Goal: Obtain resource: Download file/media

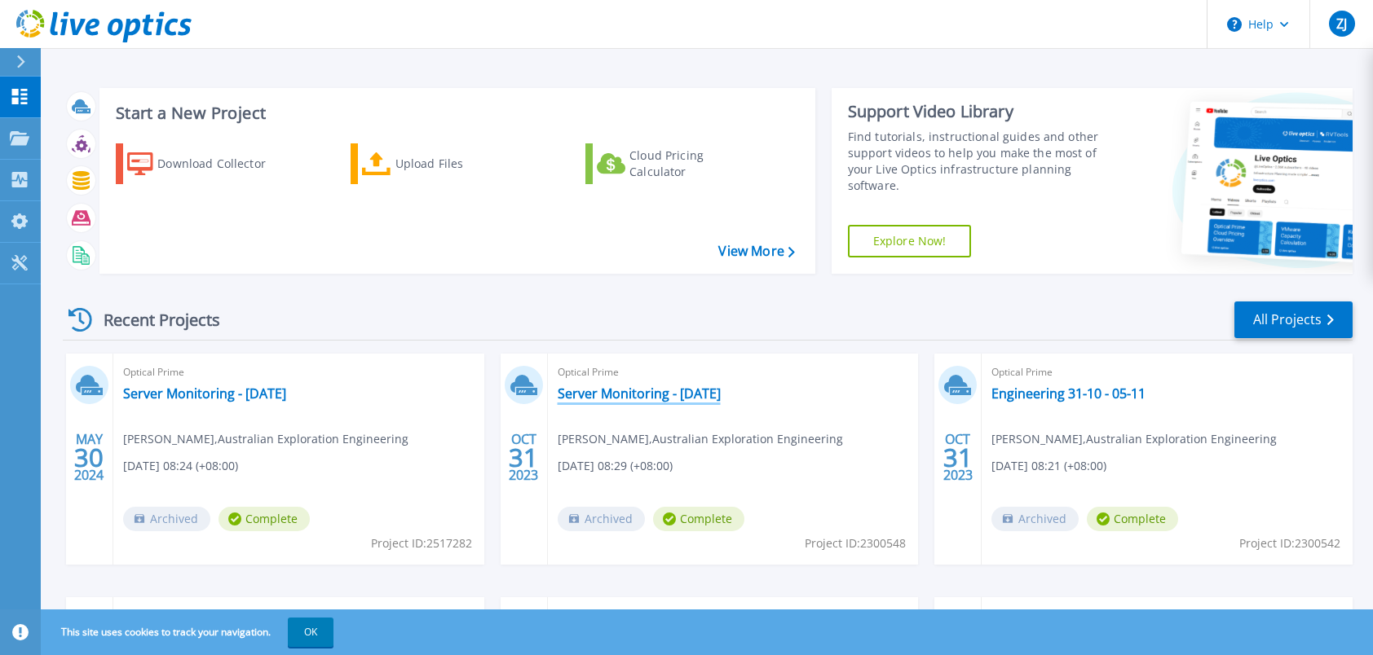
click at [649, 395] on link "Server Monitoring - 31-10-2023" at bounding box center [639, 394] width 163 height 16
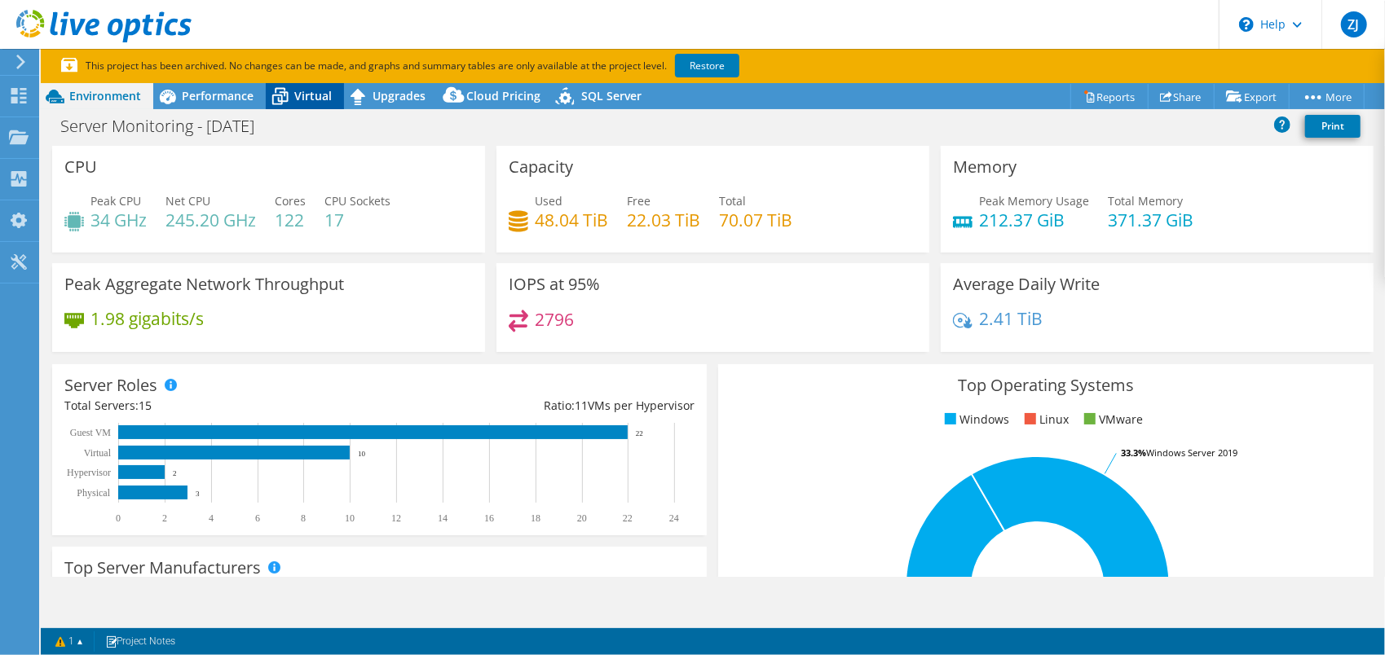
select select "USD"
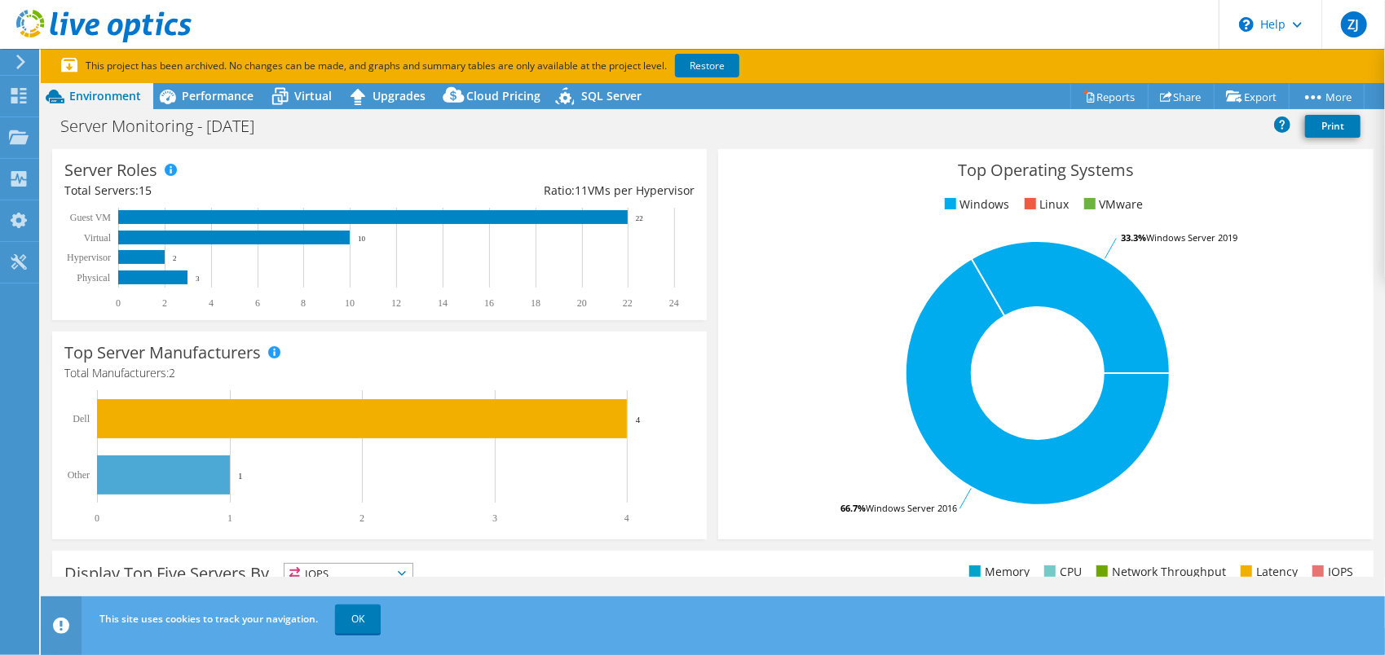
scroll to position [245, 0]
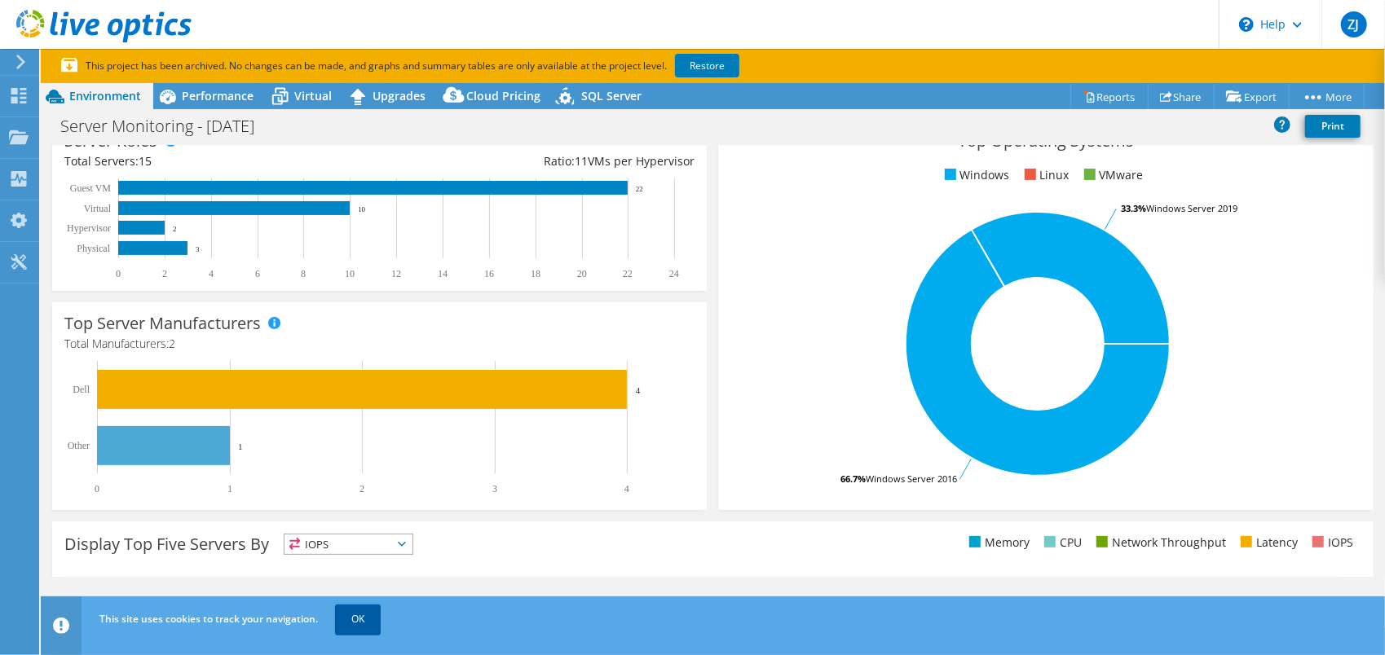
click at [380, 605] on link "OK" at bounding box center [358, 619] width 46 height 29
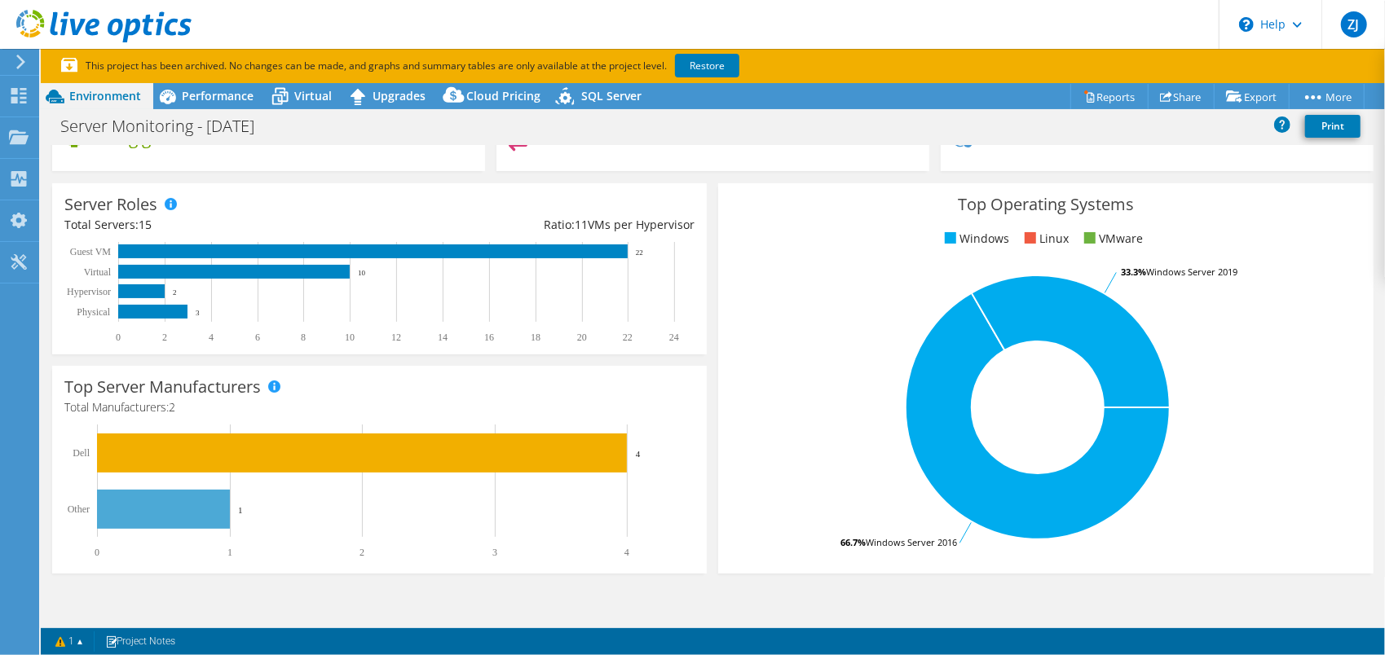
scroll to position [0, 0]
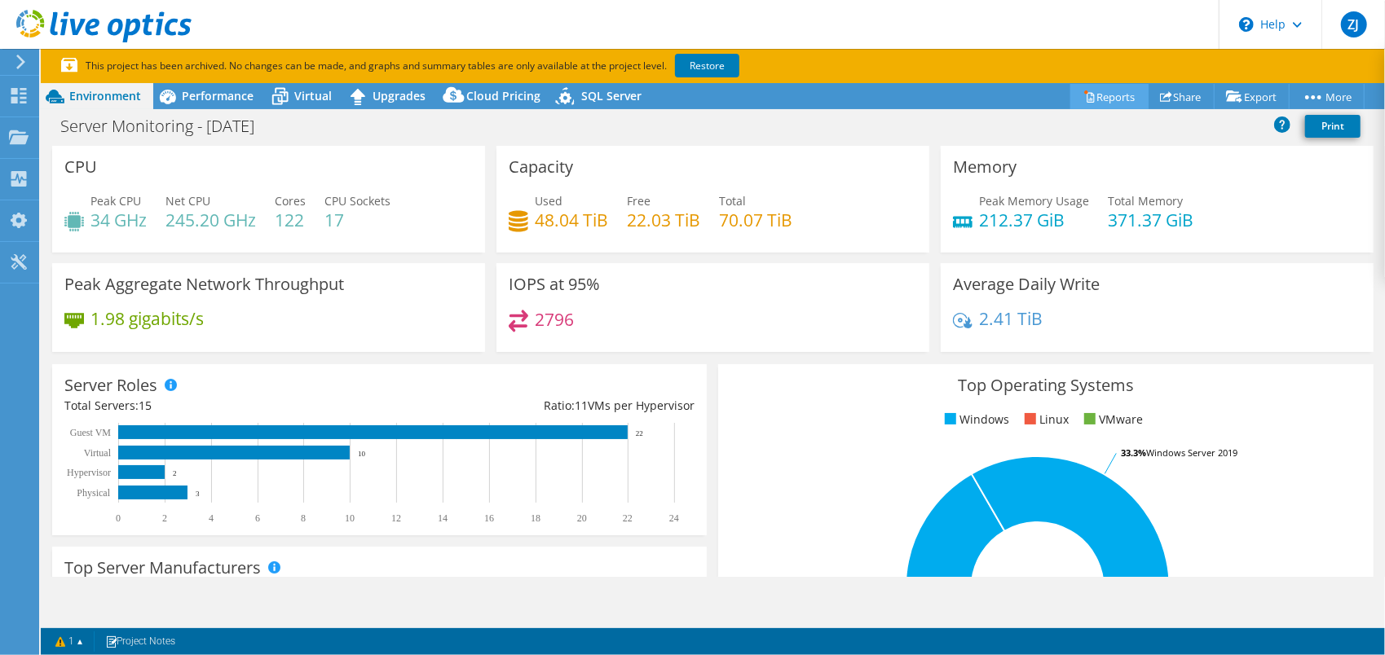
click at [1092, 95] on link "Reports" at bounding box center [1109, 96] width 78 height 25
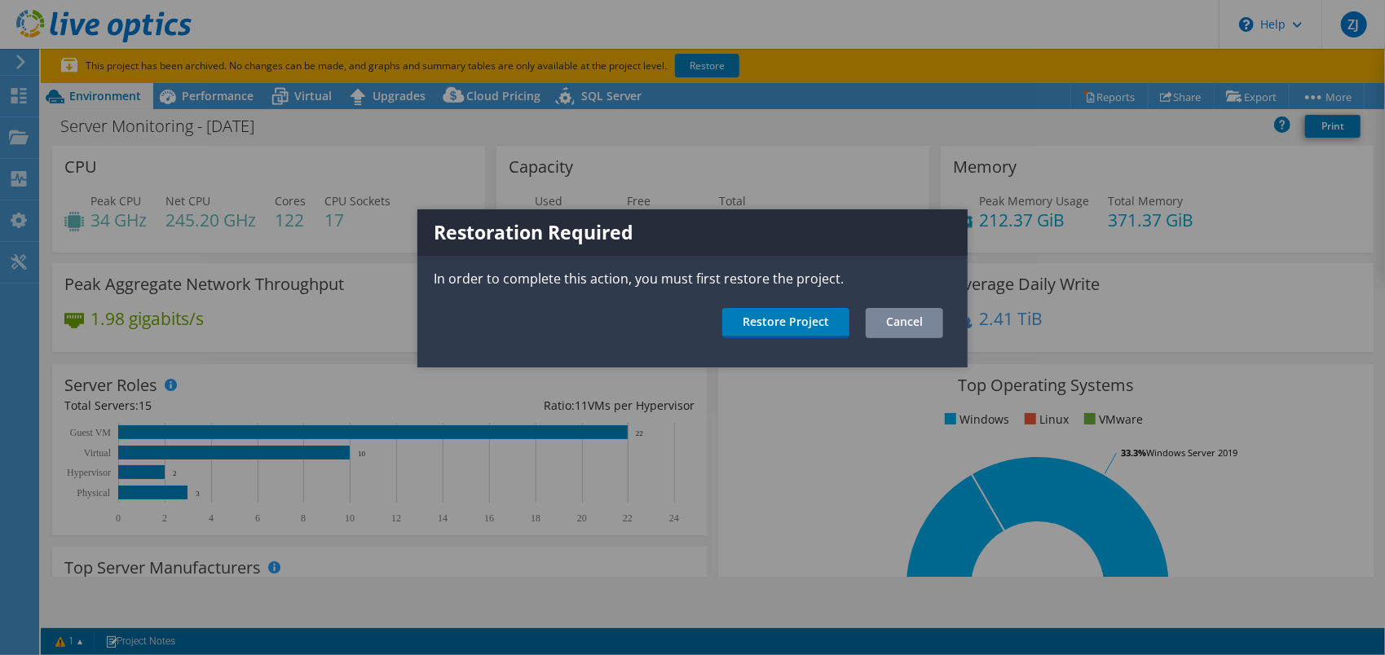
click at [893, 320] on link "Cancel" at bounding box center [904, 323] width 77 height 30
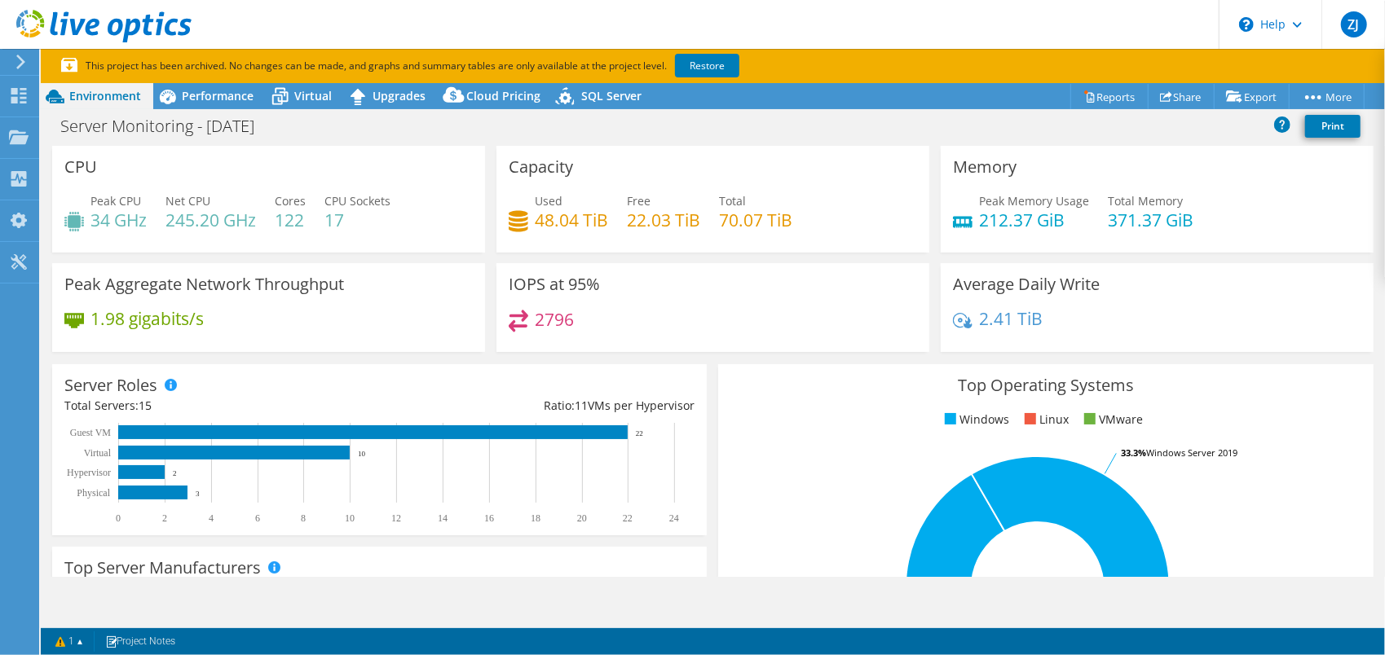
click at [929, 94] on div "Project Actions Project Actions Reports Share Export vSAN ReadyNode Sizer" at bounding box center [713, 96] width 1344 height 26
click at [85, 135] on div "Projects" at bounding box center [77, 137] width 78 height 41
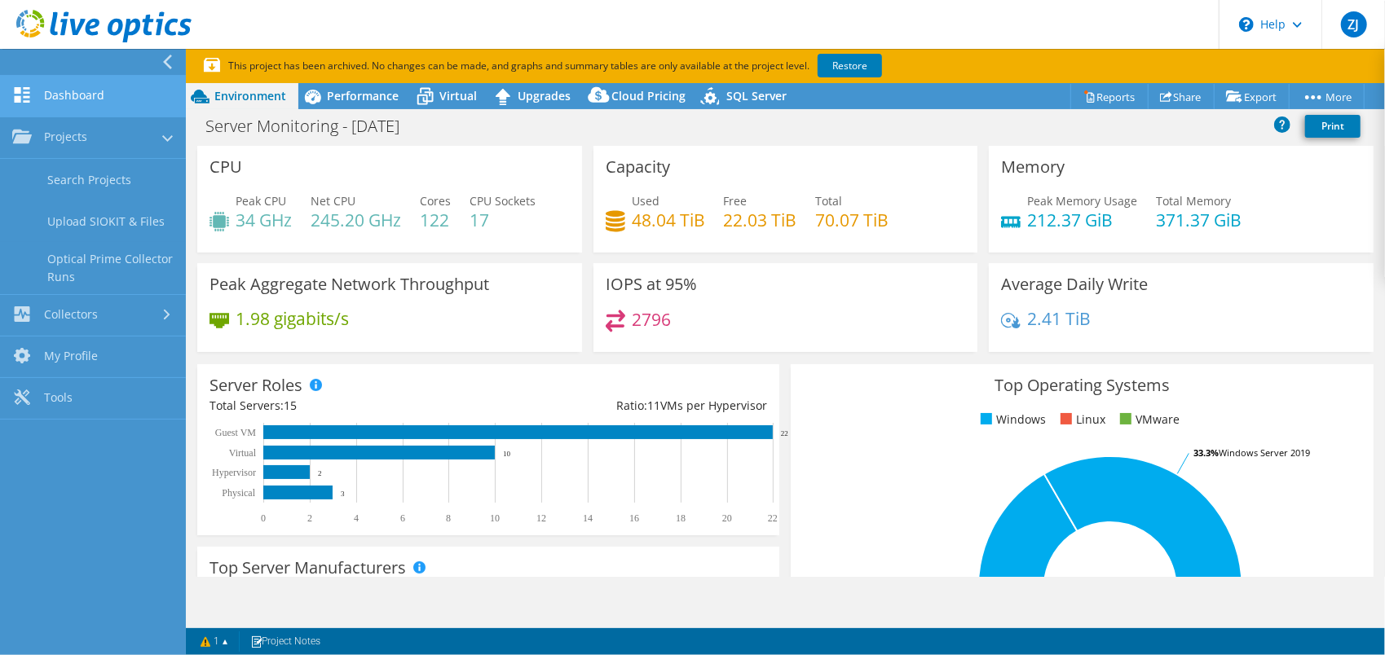
click at [90, 99] on link "Dashboard" at bounding box center [93, 97] width 186 height 42
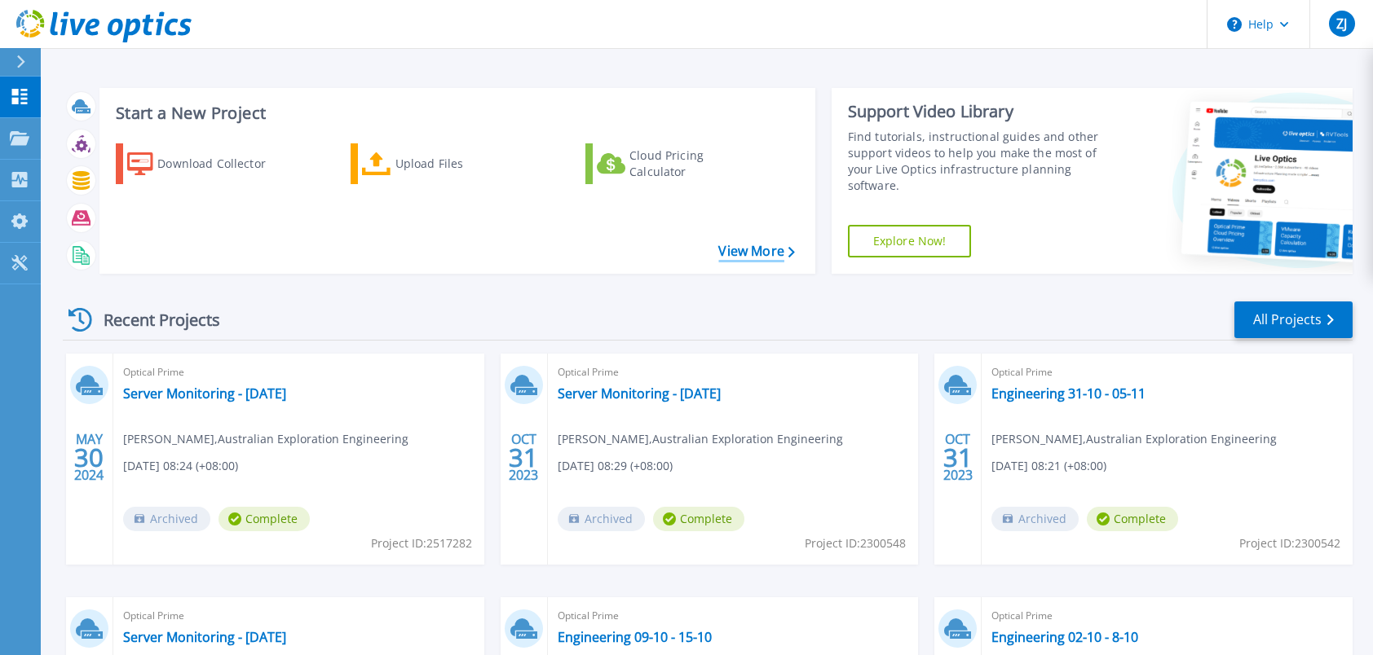
click at [753, 249] on link "View More" at bounding box center [756, 251] width 76 height 15
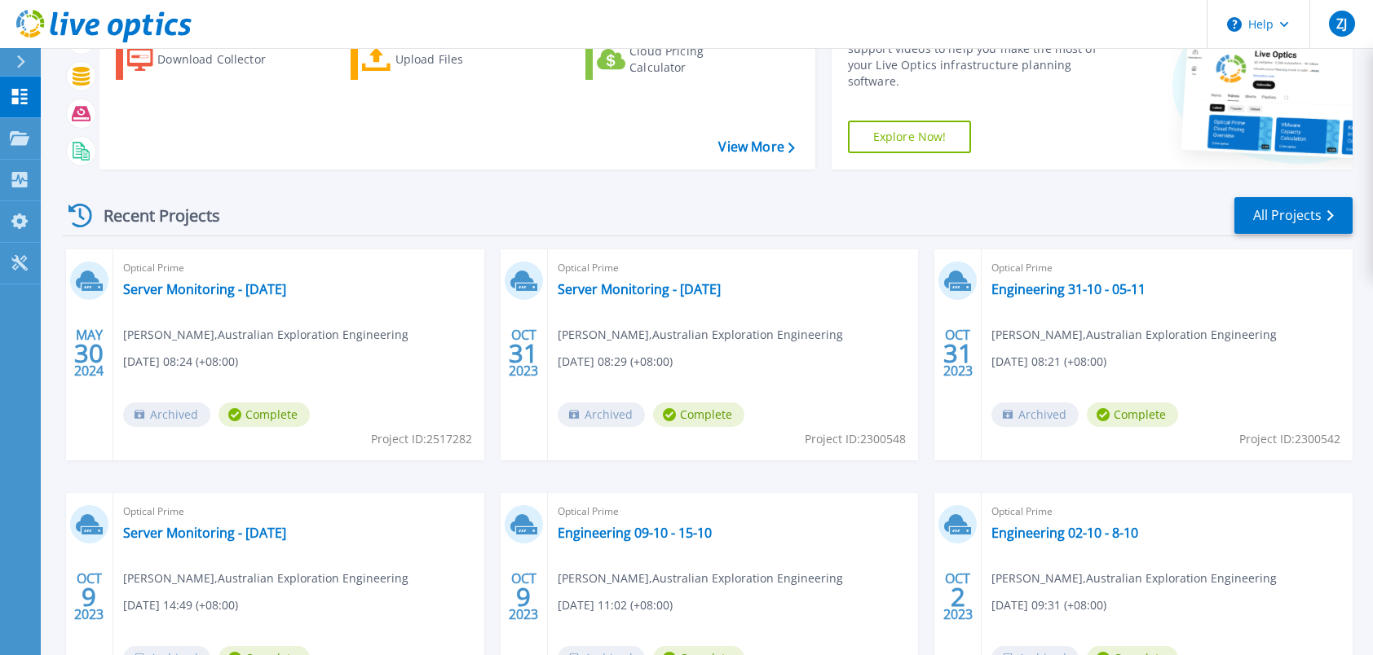
scroll to position [135, 0]
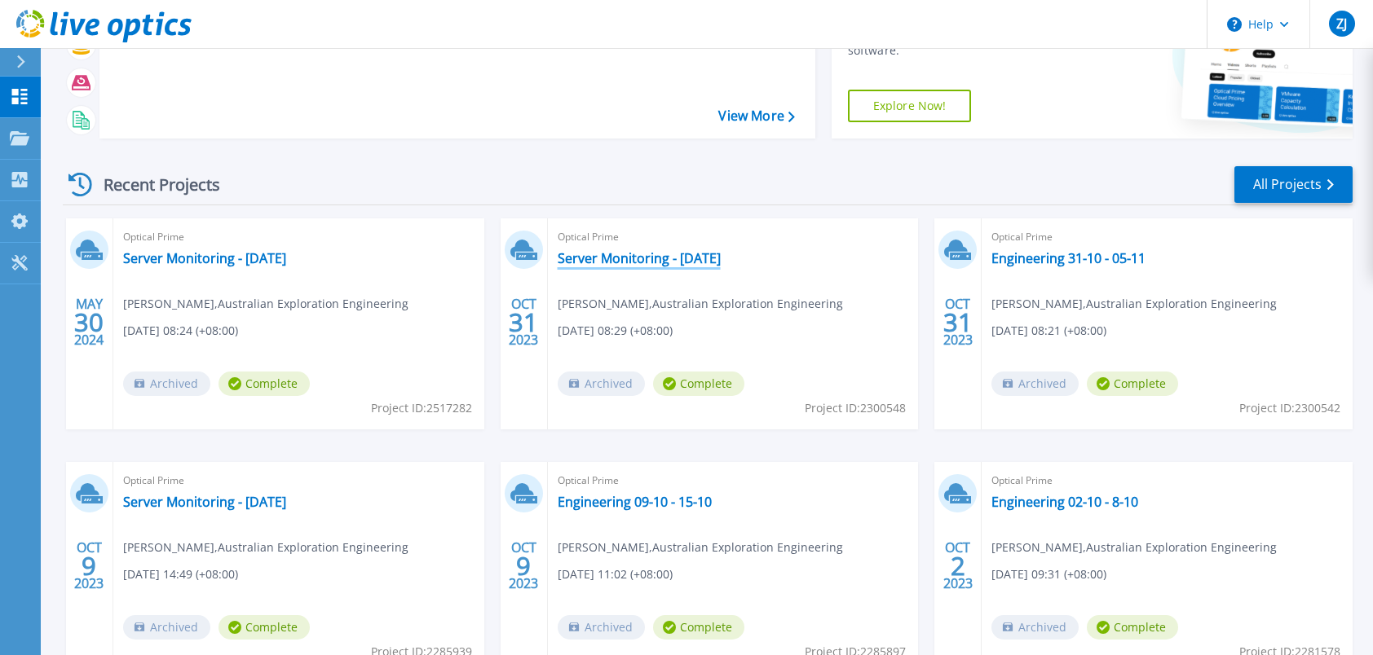
click at [641, 258] on link "Server Monitoring - [DATE]" at bounding box center [639, 258] width 163 height 16
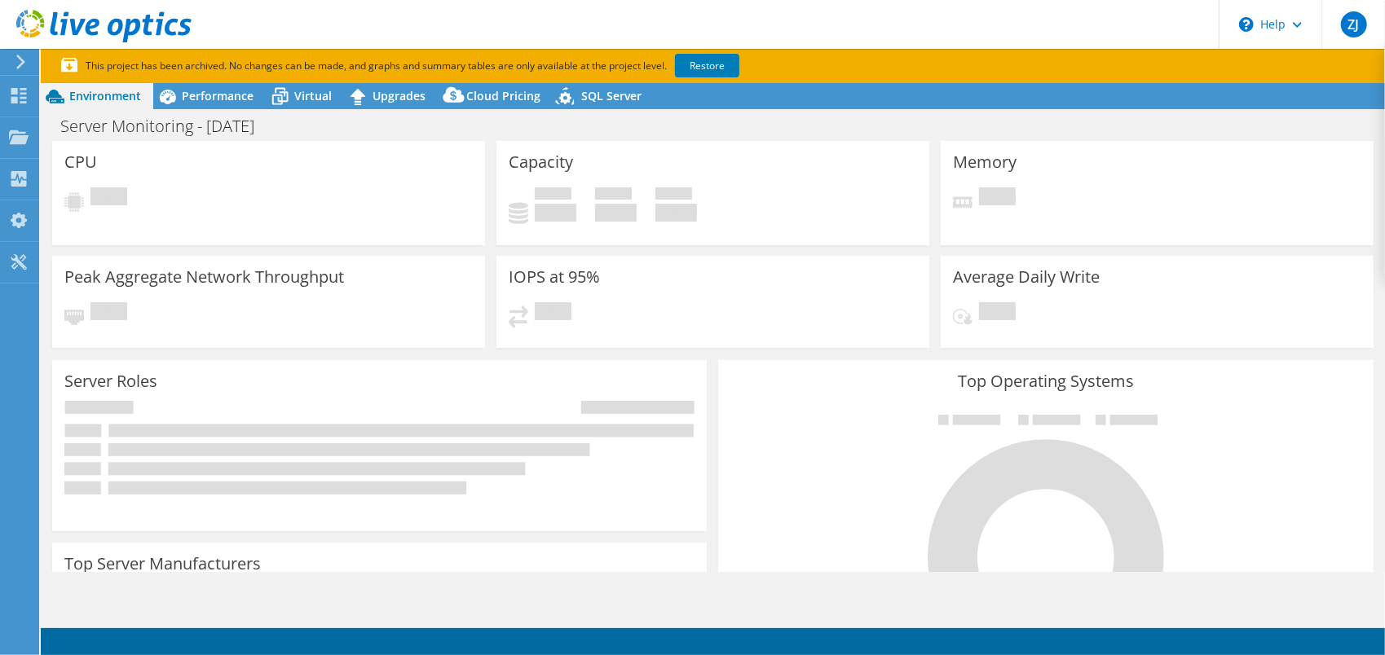
select select "USD"
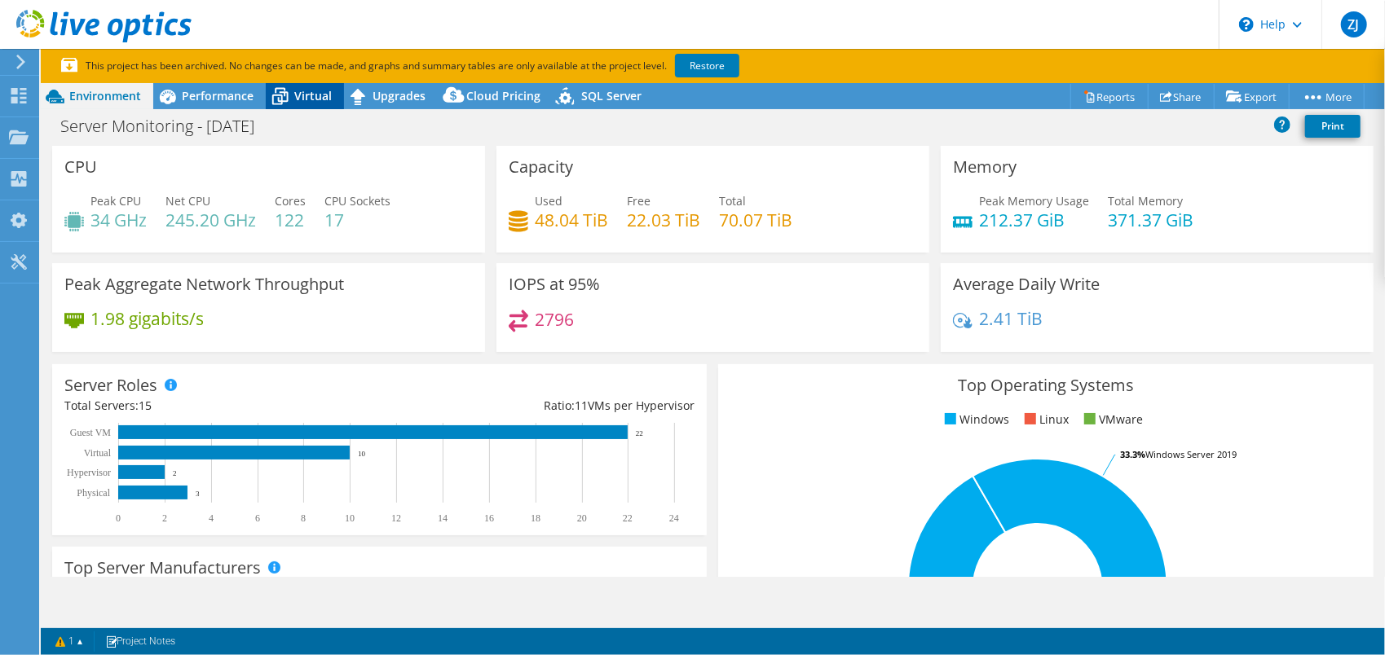
click at [294, 95] on icon at bounding box center [280, 96] width 29 height 29
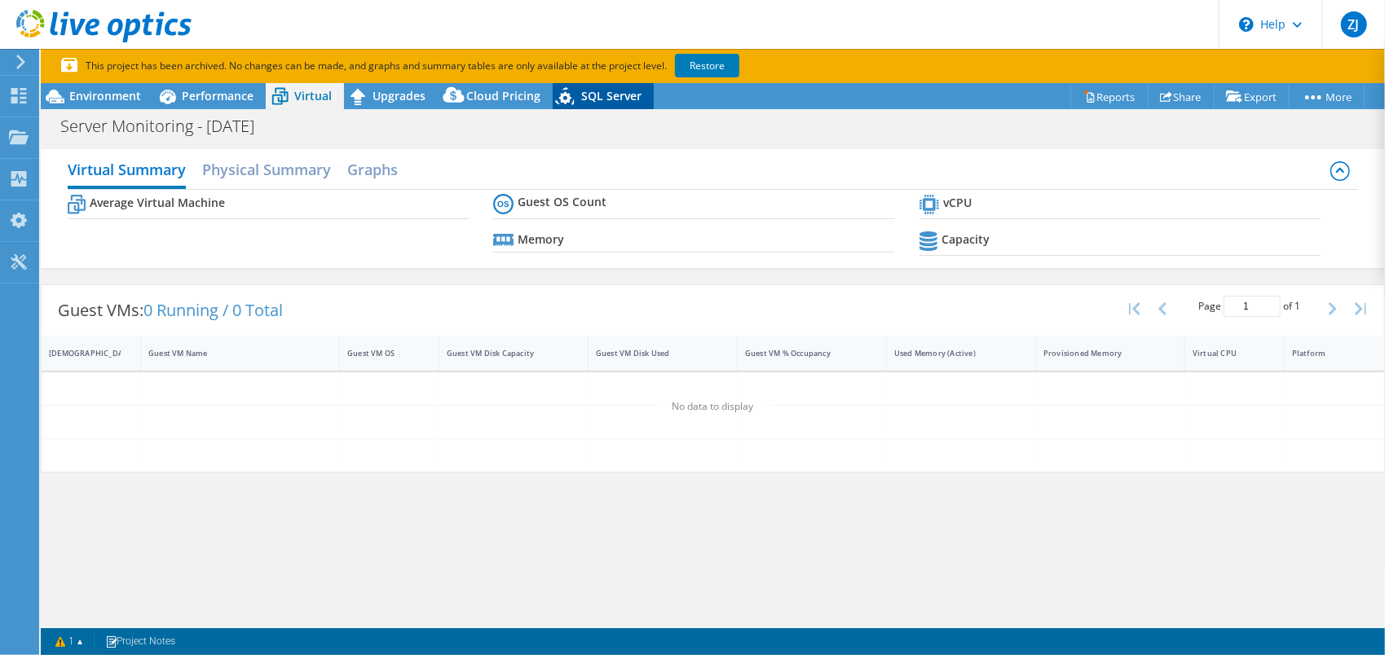
click at [599, 99] on span "SQL Server" at bounding box center [611, 95] width 60 height 15
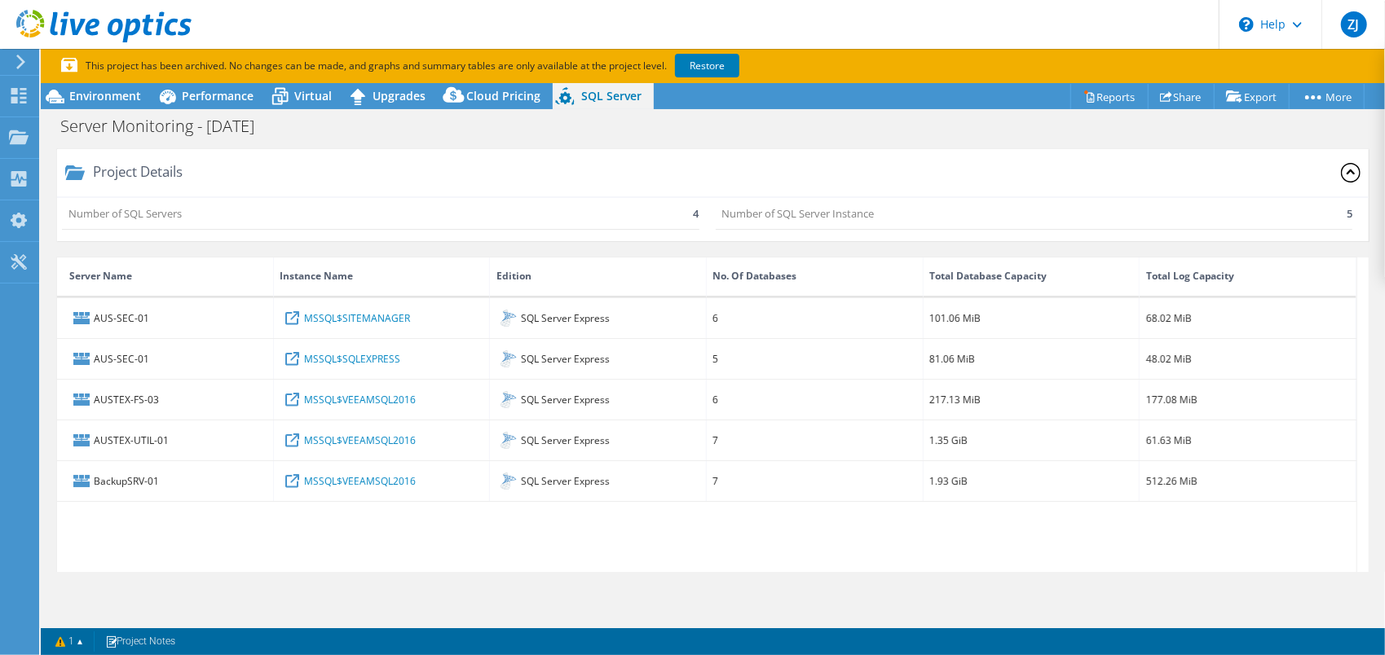
click at [395, 155] on div "Project Details" at bounding box center [713, 173] width 1312 height 49
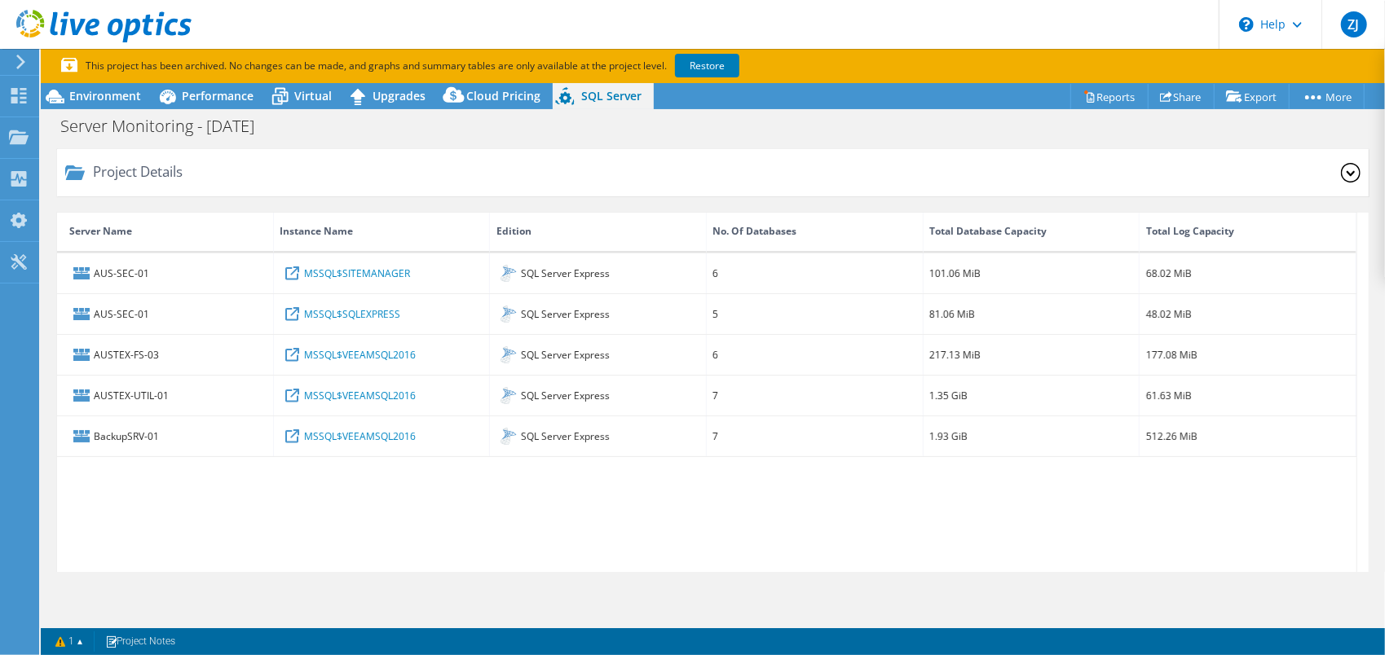
click at [21, 64] on use at bounding box center [20, 62] width 9 height 15
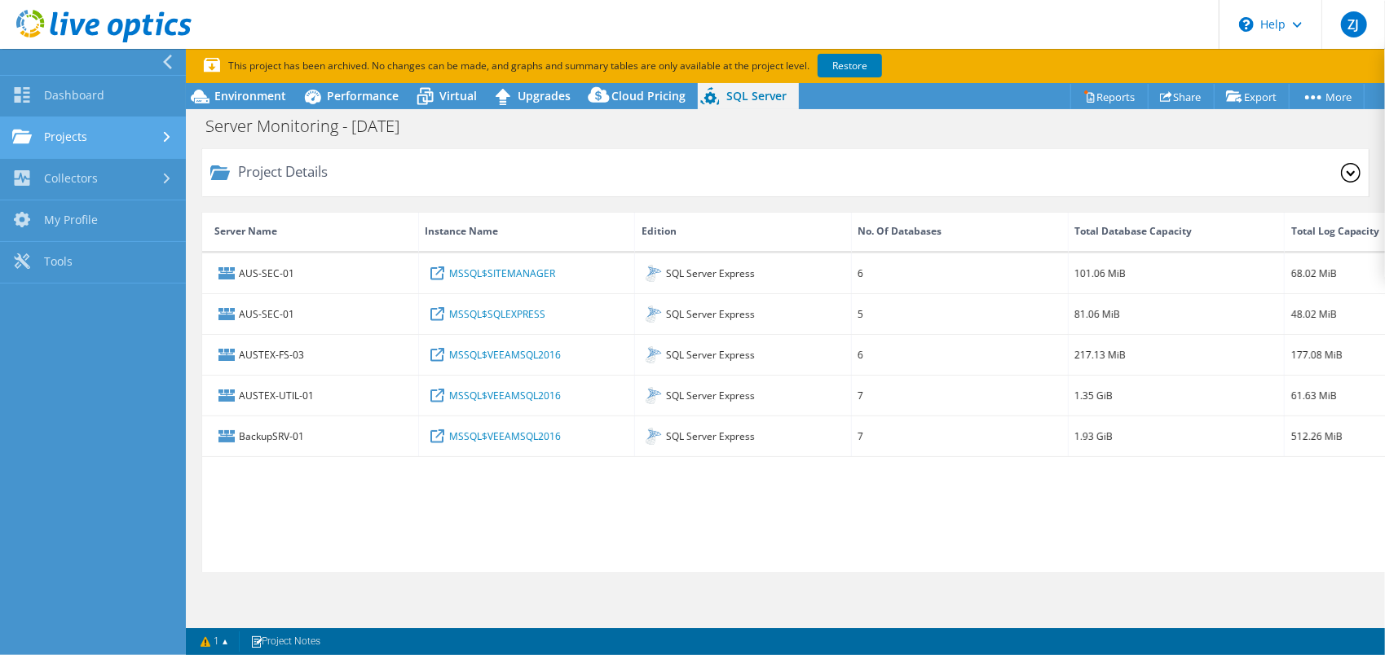
click at [83, 142] on link "Projects" at bounding box center [93, 138] width 186 height 42
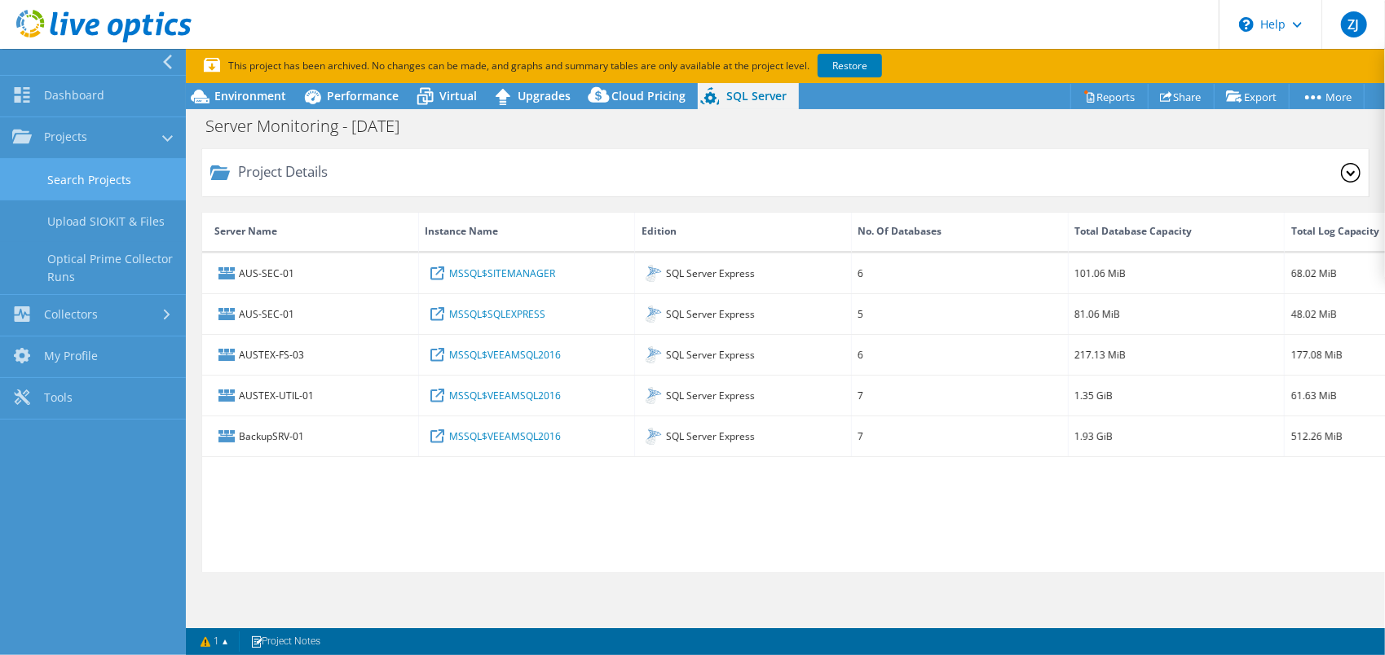
click at [83, 179] on link "Search Projects" at bounding box center [93, 180] width 186 height 42
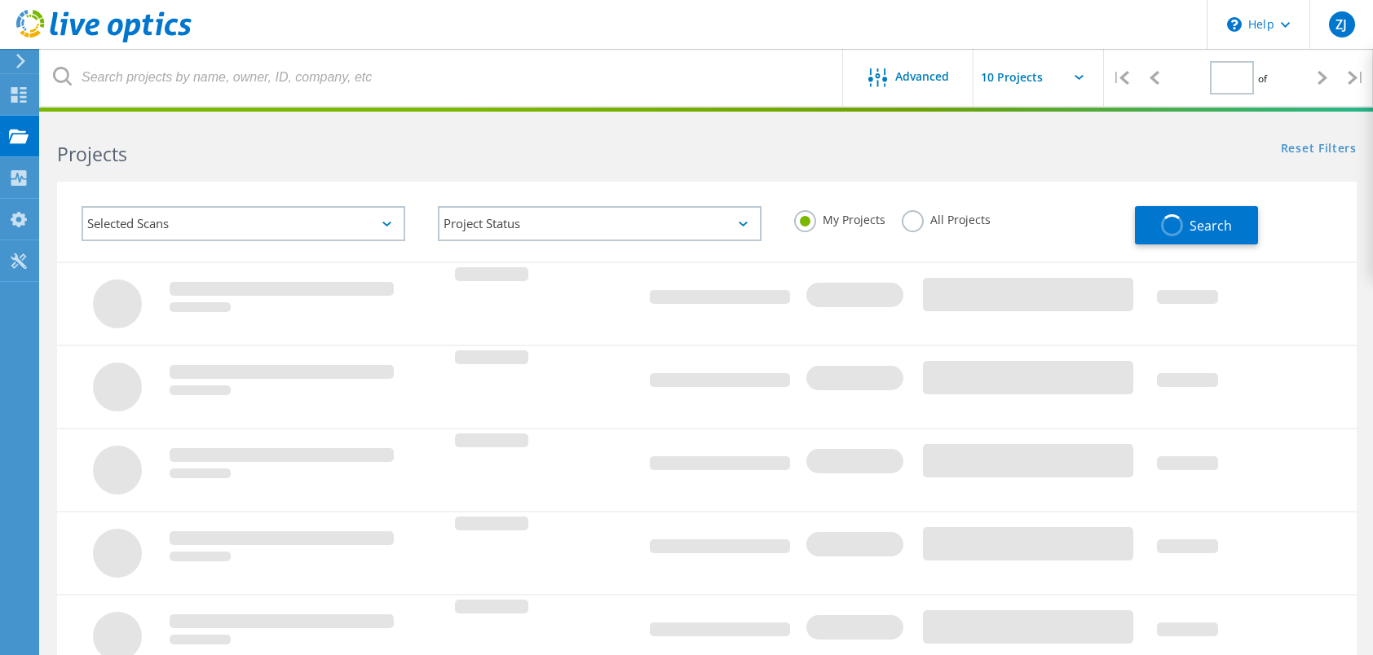
type input "1"
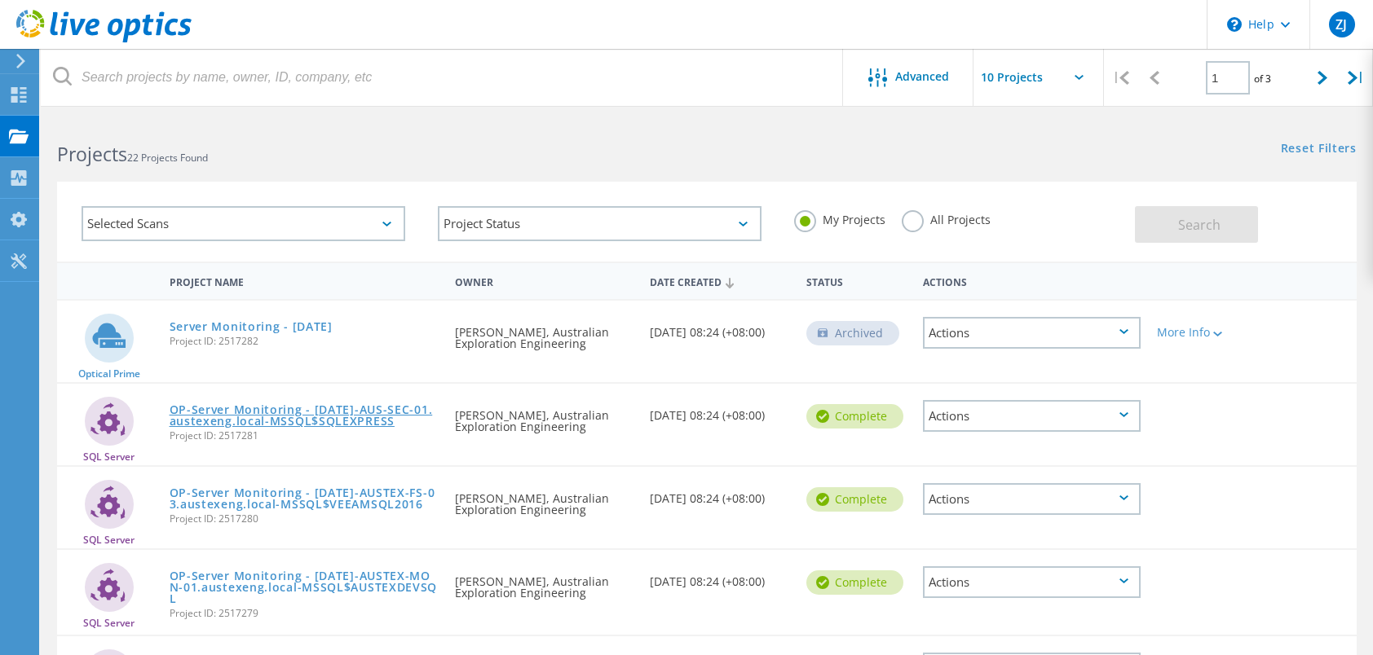
click at [298, 414] on link "OP-Server Monitoring - 03-05-2024-AUS-SEC-01.austexeng.local-MSSQL$SQLEXPRESS" at bounding box center [305, 415] width 270 height 23
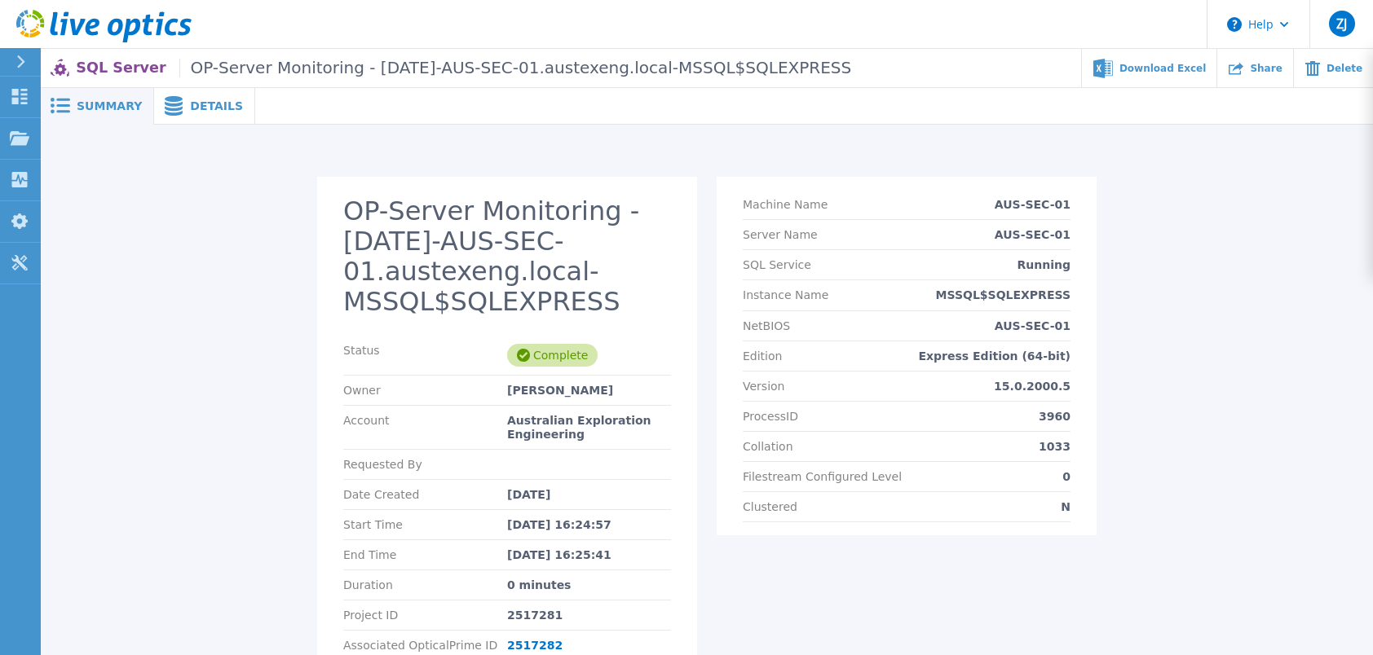
click at [190, 102] on span "Details" at bounding box center [216, 105] width 53 height 11
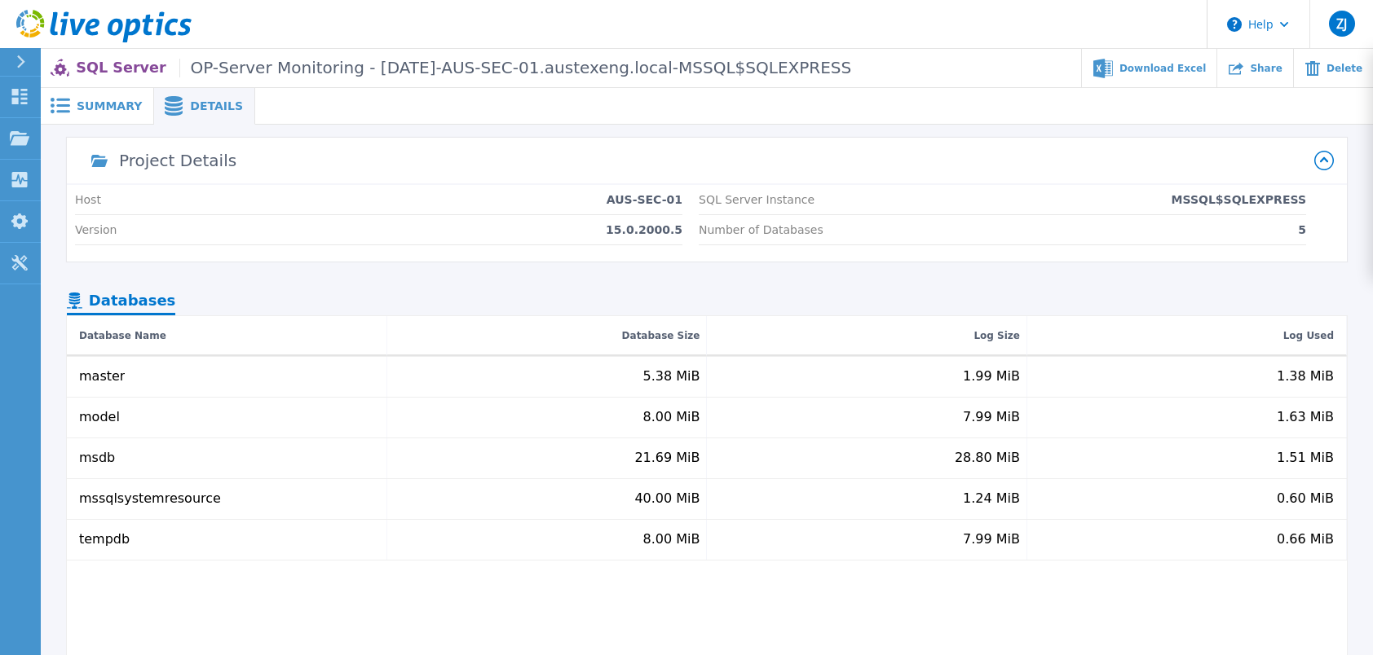
click at [104, 108] on span "Summary" at bounding box center [109, 105] width 65 height 11
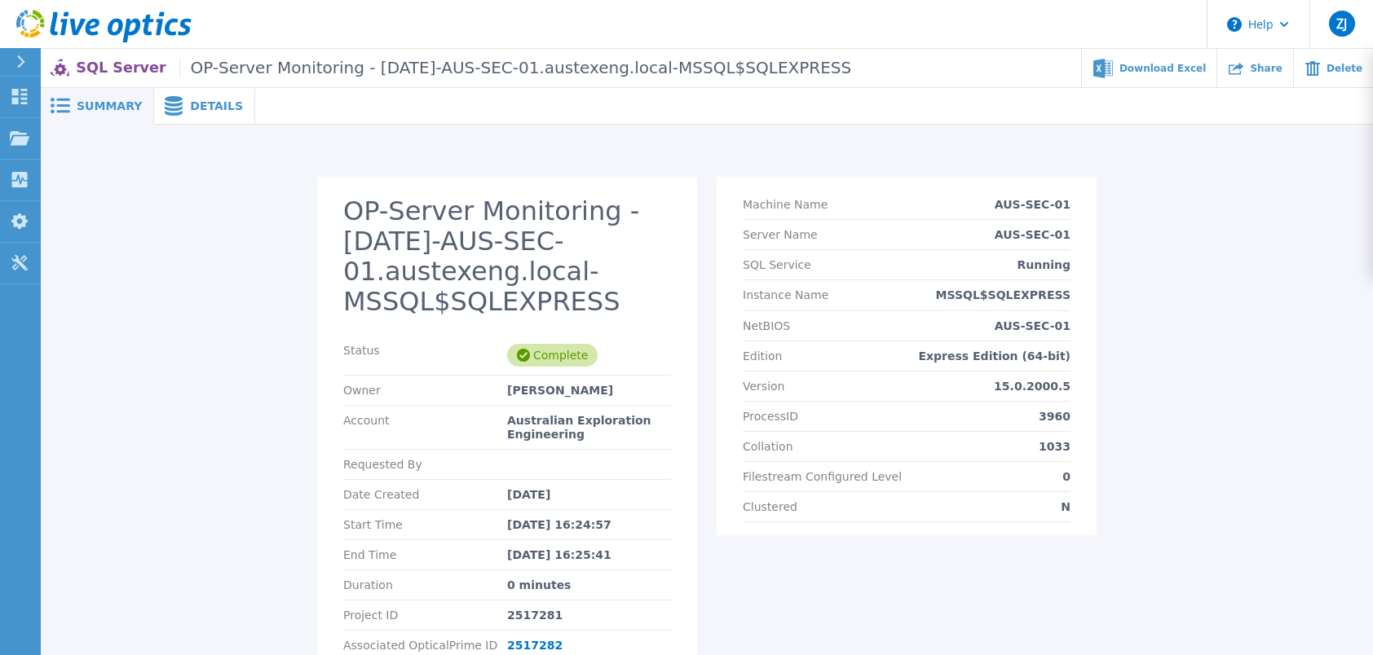
click at [15, 61] on div at bounding box center [28, 62] width 26 height 28
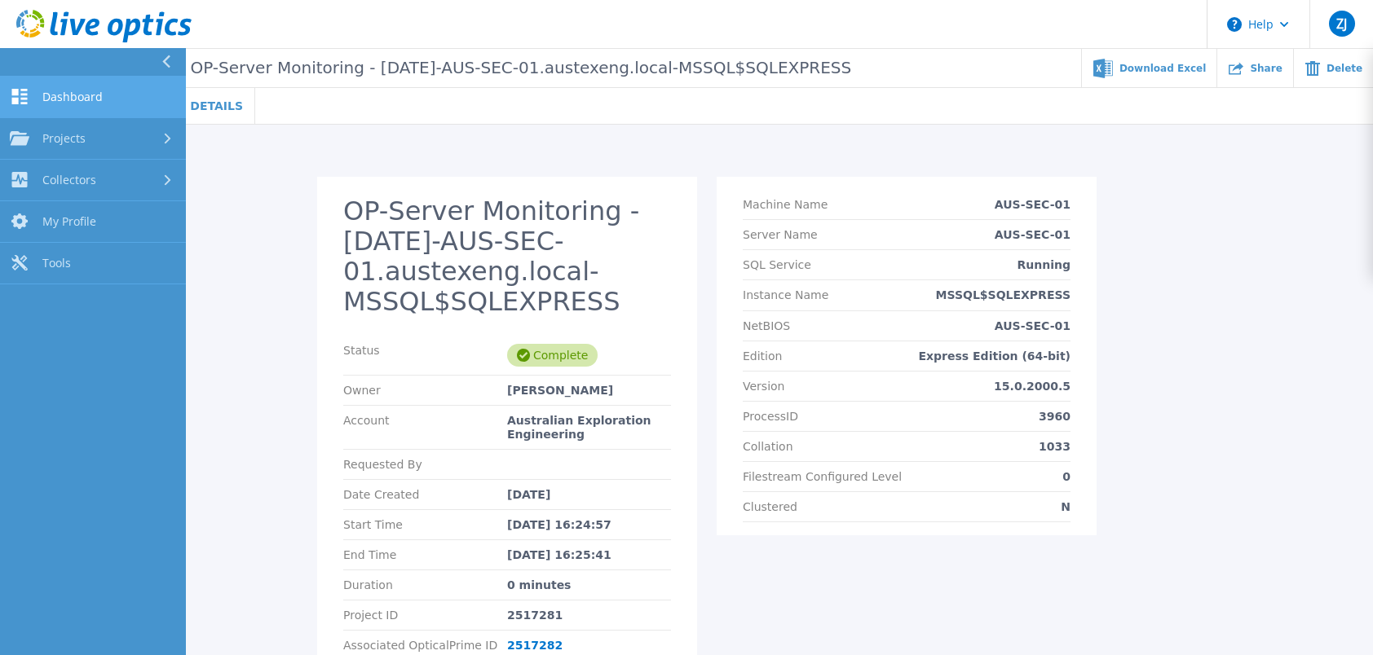
click at [64, 101] on span "Dashboard" at bounding box center [72, 97] width 60 height 15
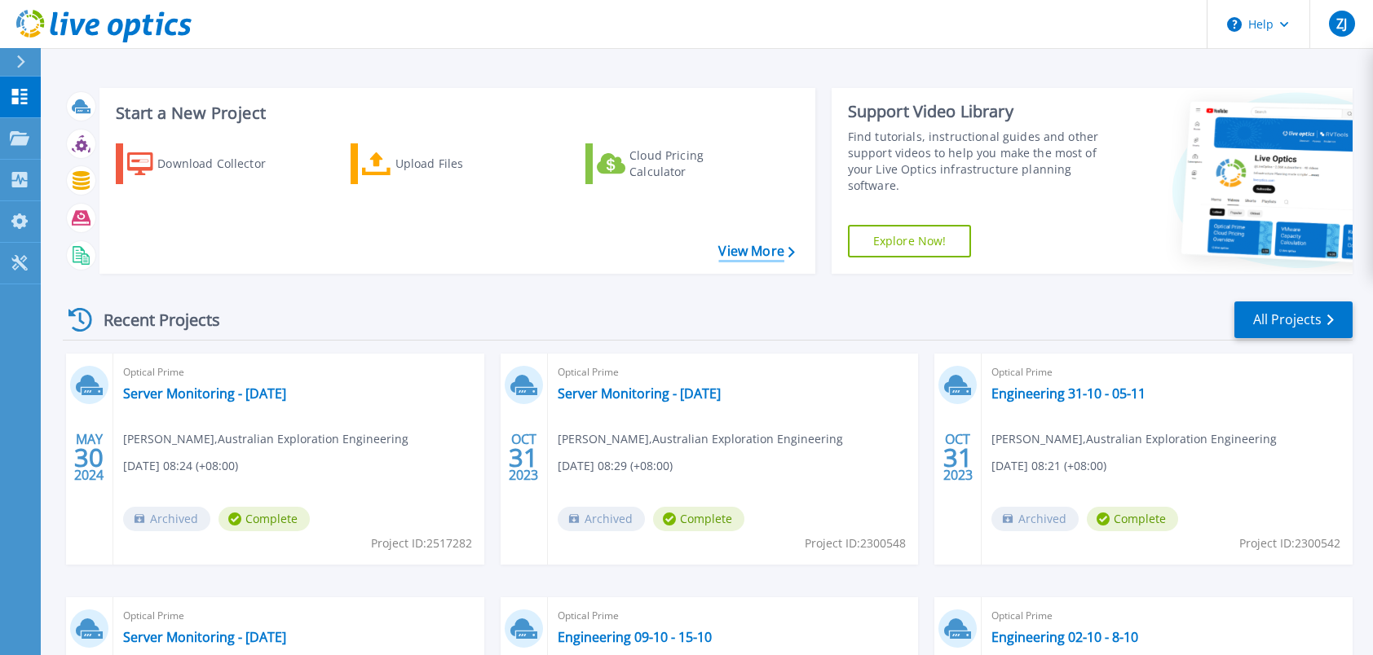
click at [757, 251] on link "View More" at bounding box center [756, 251] width 76 height 15
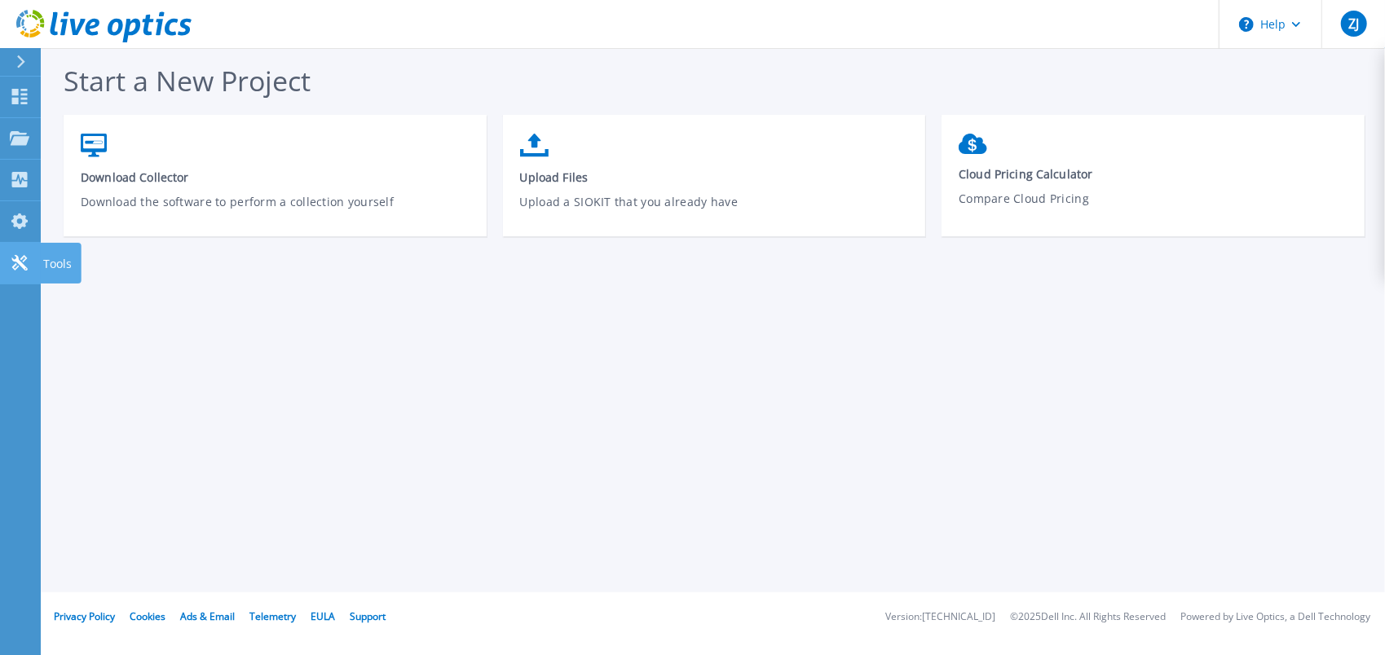
click at [20, 264] on icon at bounding box center [18, 262] width 15 height 15
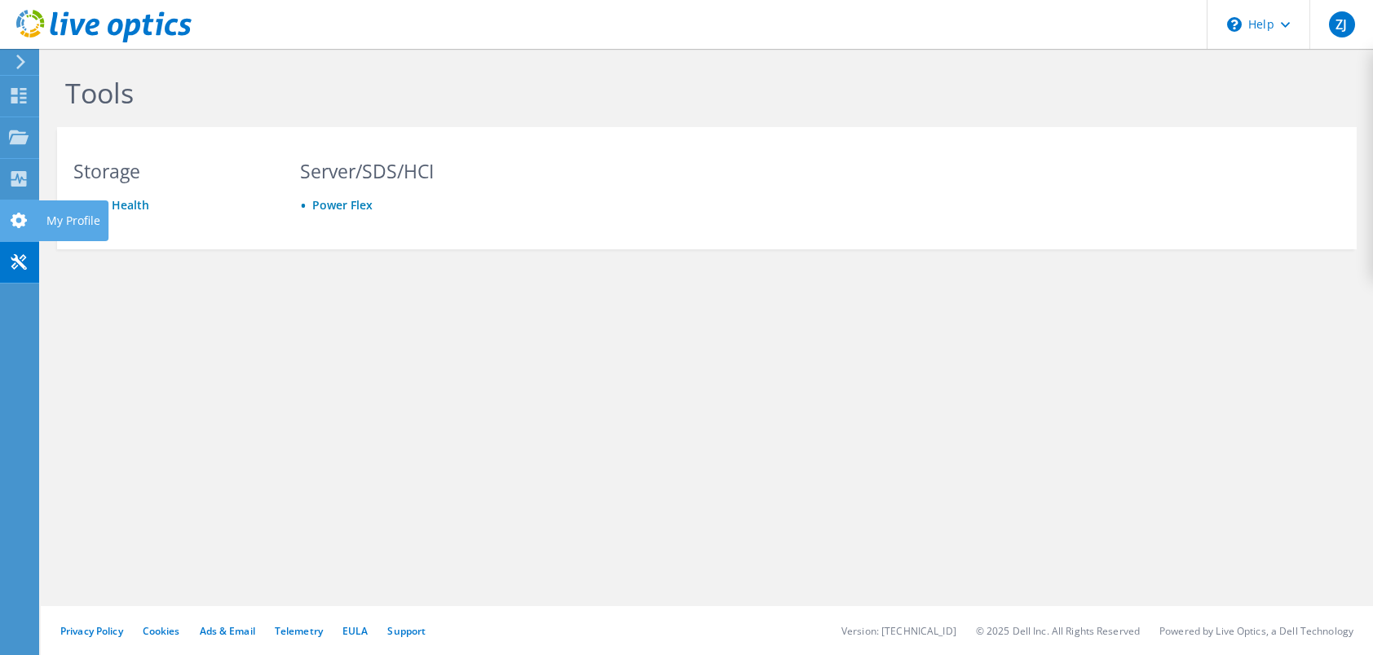
click at [23, 223] on use at bounding box center [19, 220] width 16 height 15
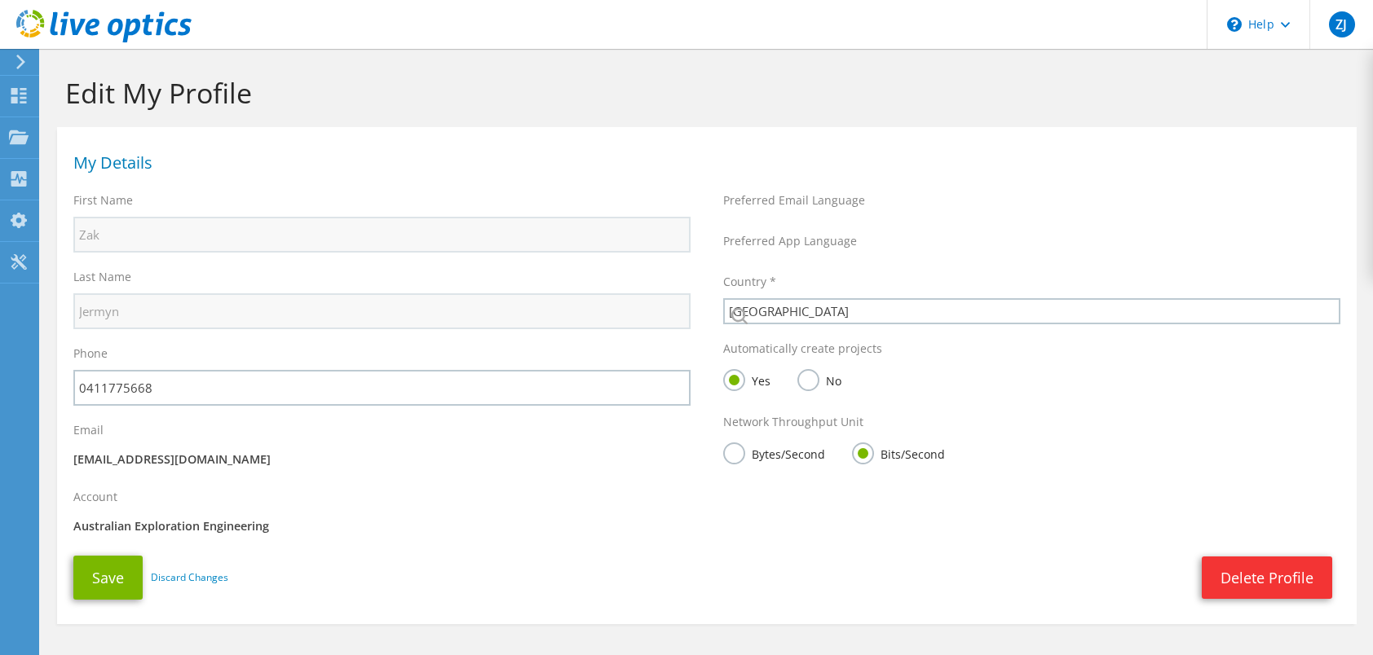
select select "12"
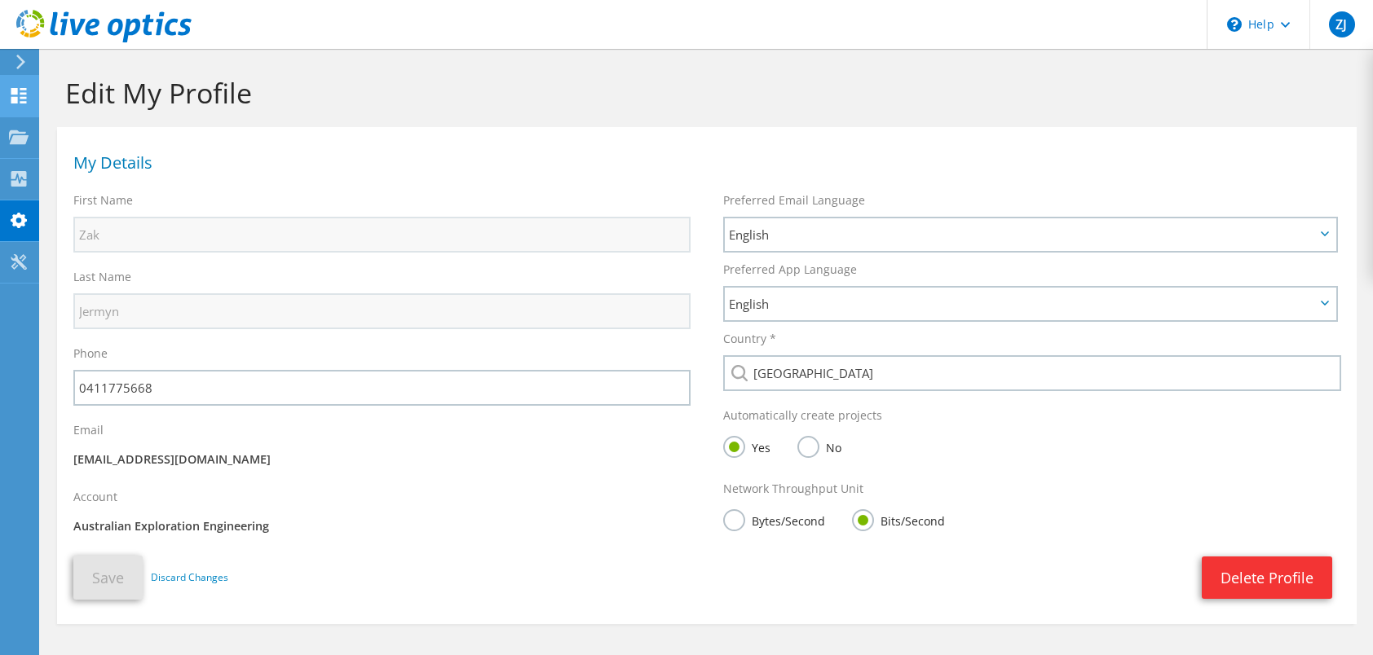
click at [13, 91] on use at bounding box center [18, 95] width 15 height 15
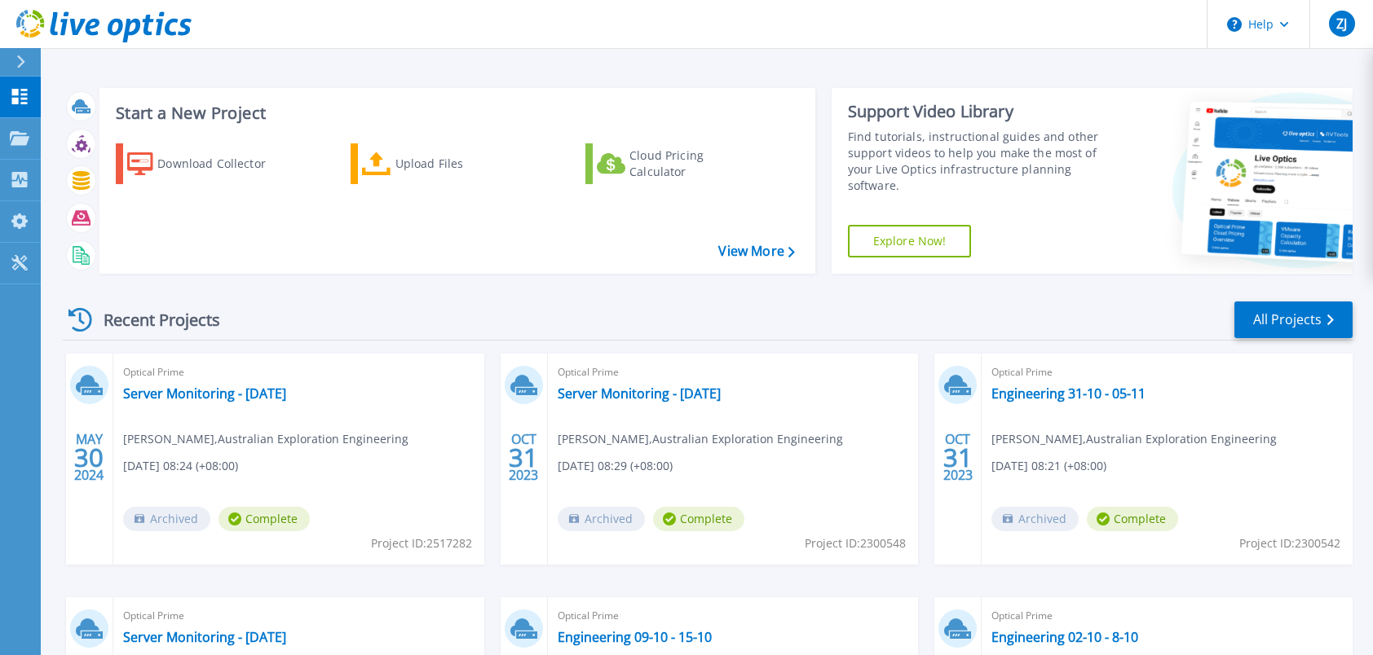
click at [20, 60] on icon at bounding box center [20, 61] width 9 height 13
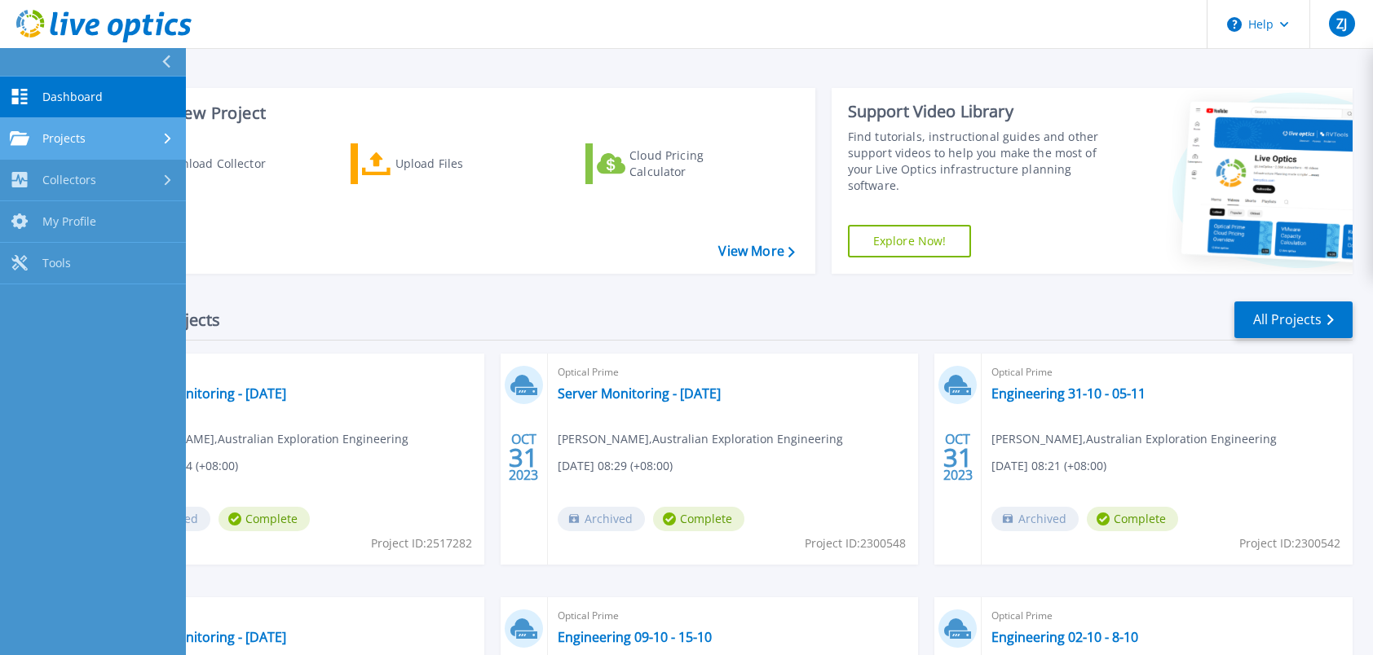
click at [63, 137] on span "Projects" at bounding box center [63, 138] width 43 height 15
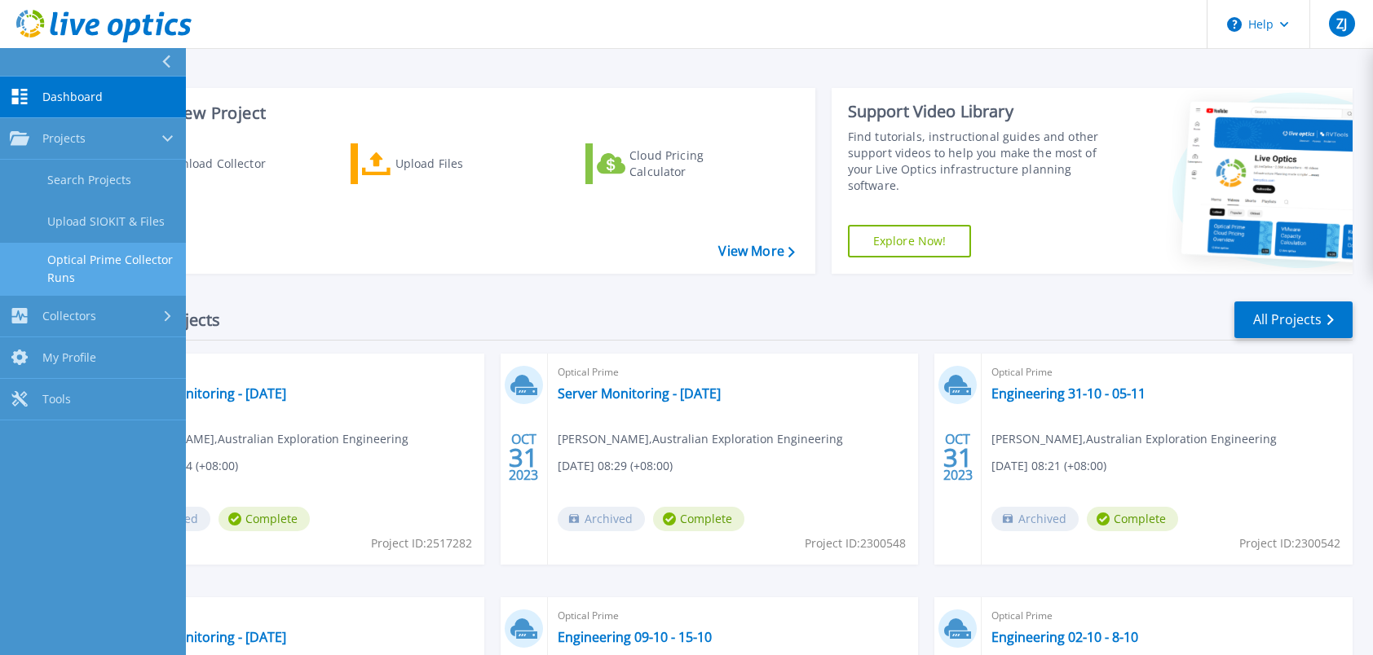
click at [96, 256] on link "Optical Prime Collector Runs" at bounding box center [93, 269] width 186 height 52
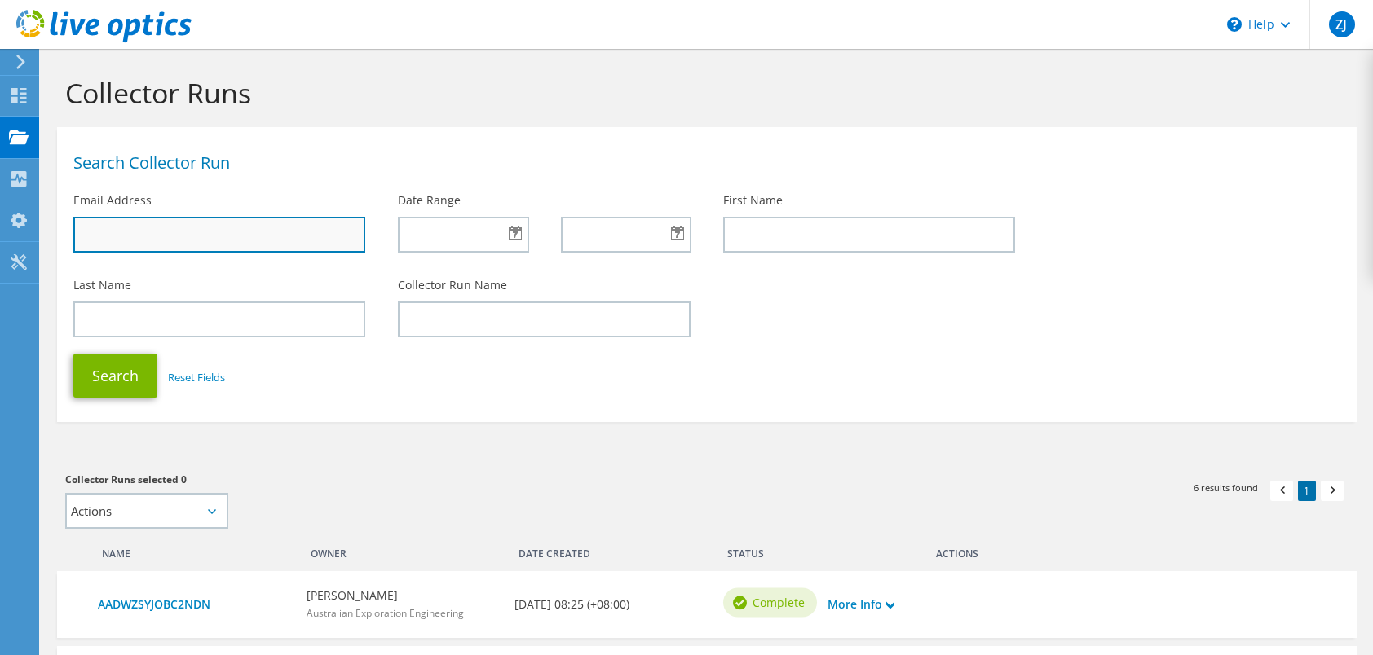
click at [127, 236] on input "text" at bounding box center [219, 235] width 292 height 36
click at [331, 179] on div "Search Collector Run" at bounding box center [707, 159] width 1300 height 49
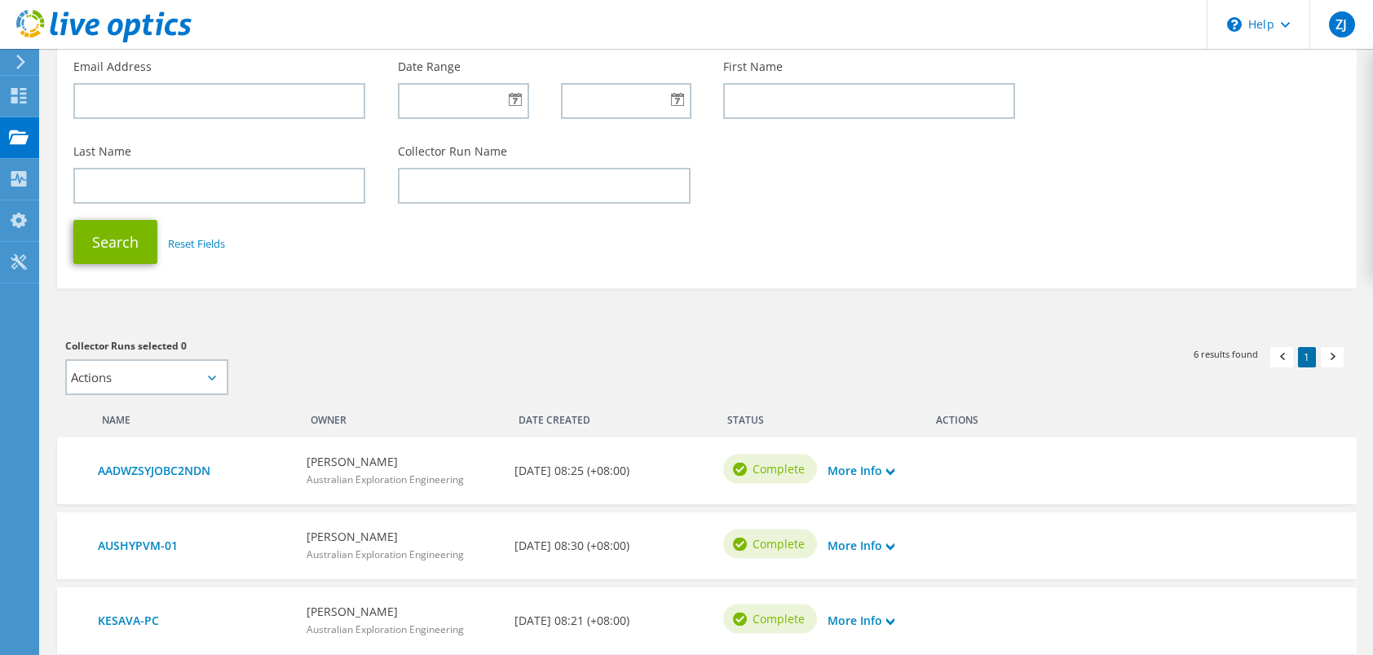
scroll to position [217, 0]
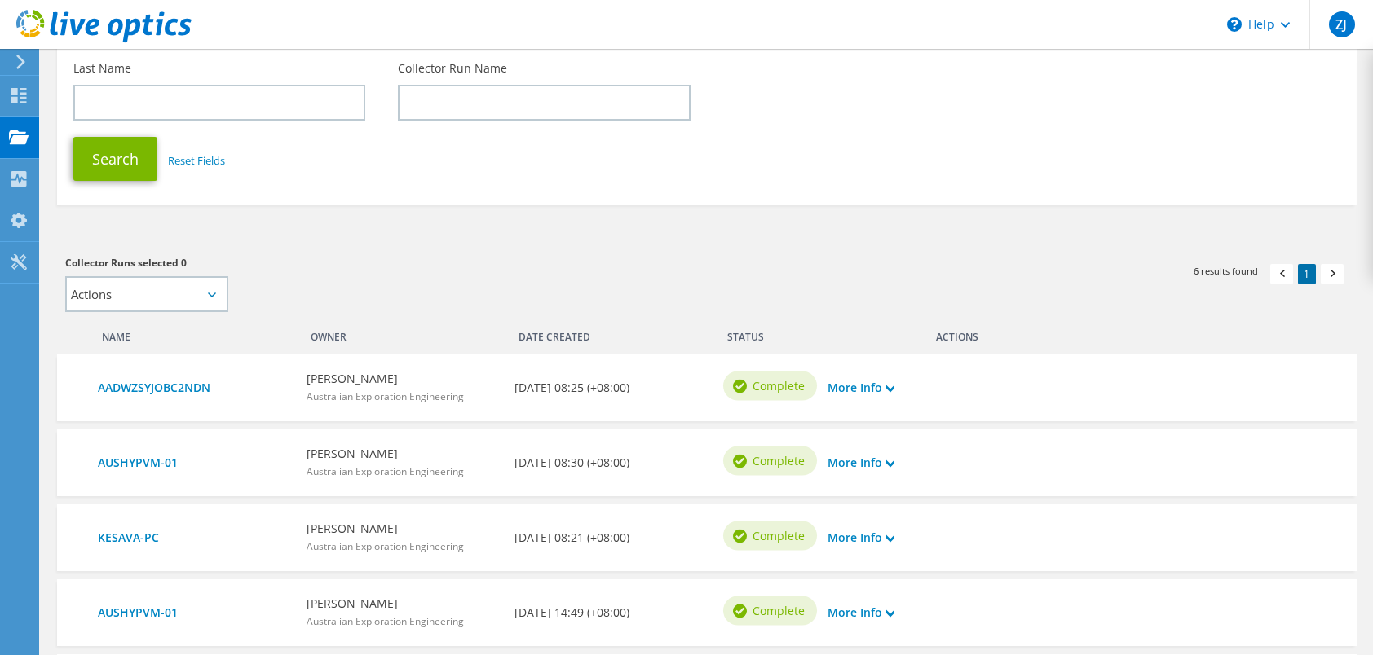
click at [881, 388] on link "More Info" at bounding box center [861, 388] width 67 height 18
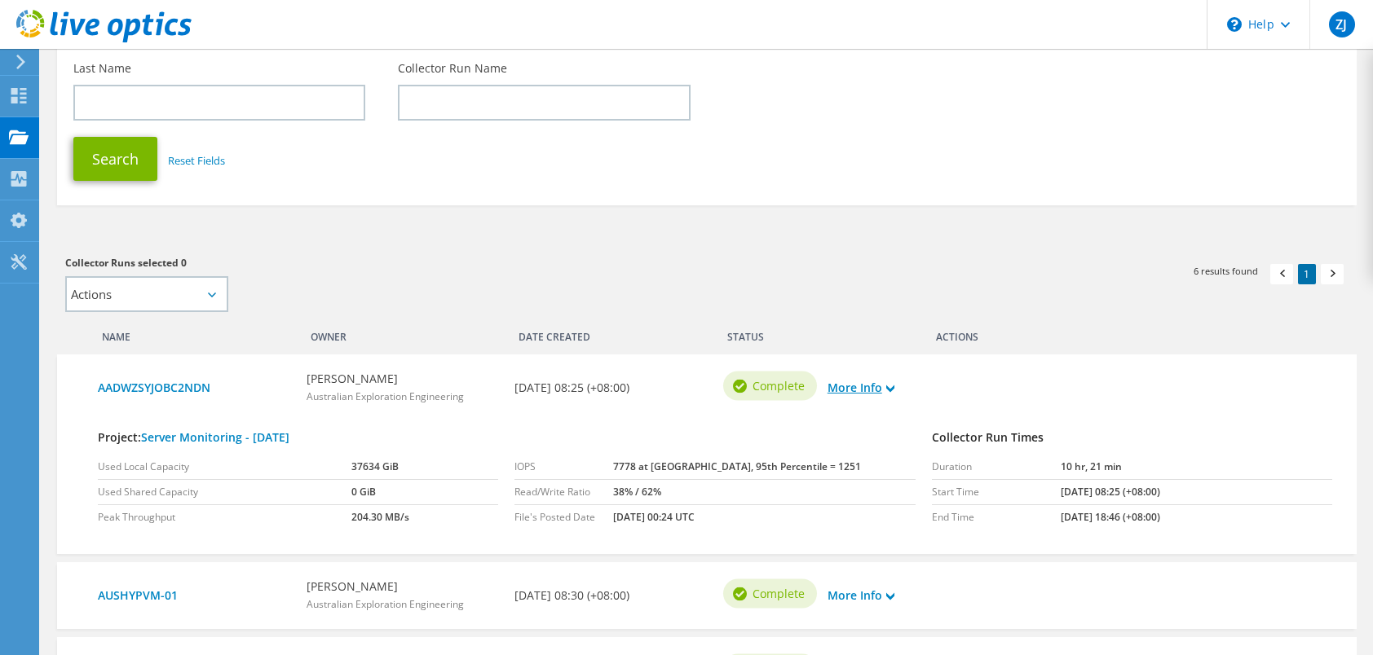
click at [881, 388] on link "More Info" at bounding box center [861, 388] width 67 height 18
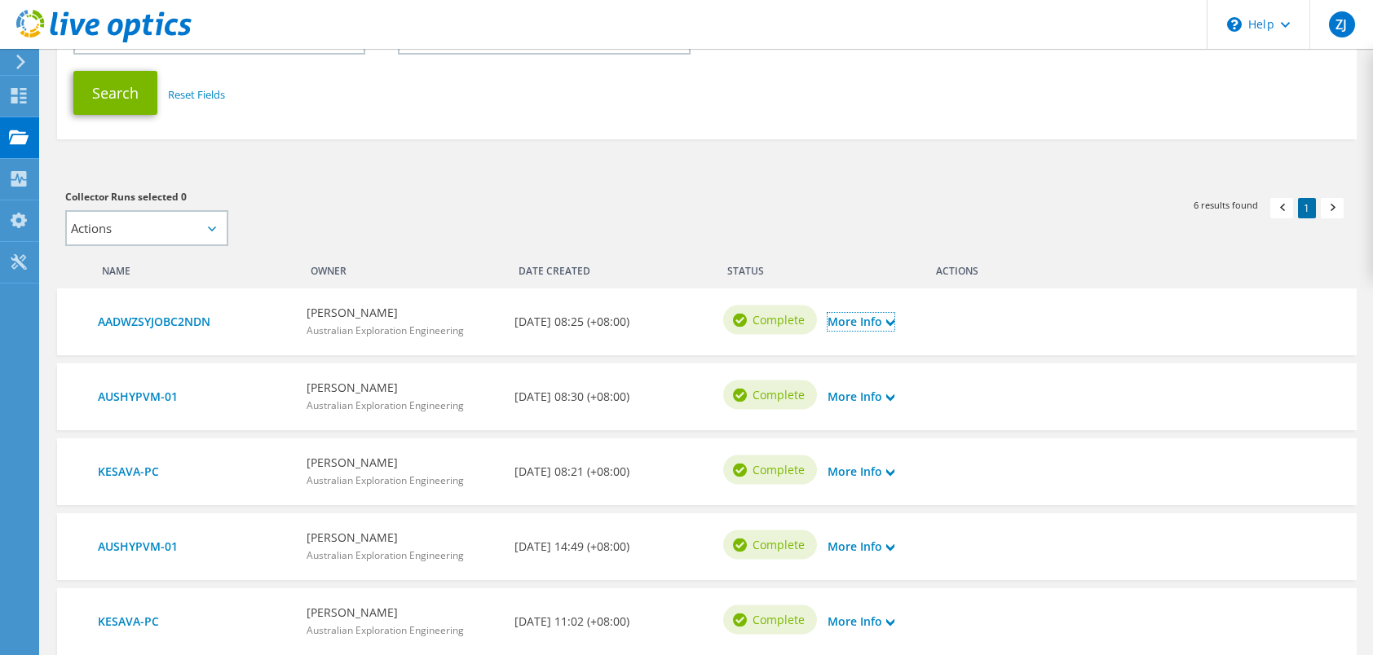
scroll to position [353, 0]
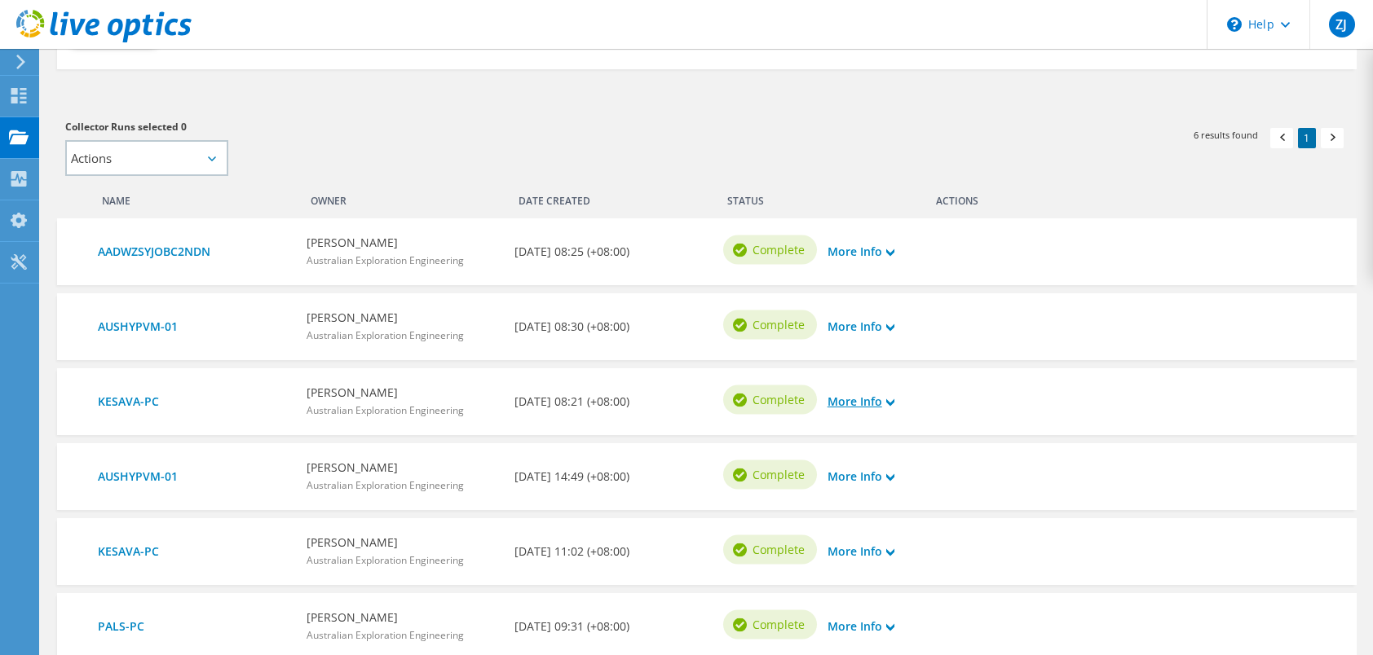
click at [894, 404] on use at bounding box center [890, 402] width 8 height 7
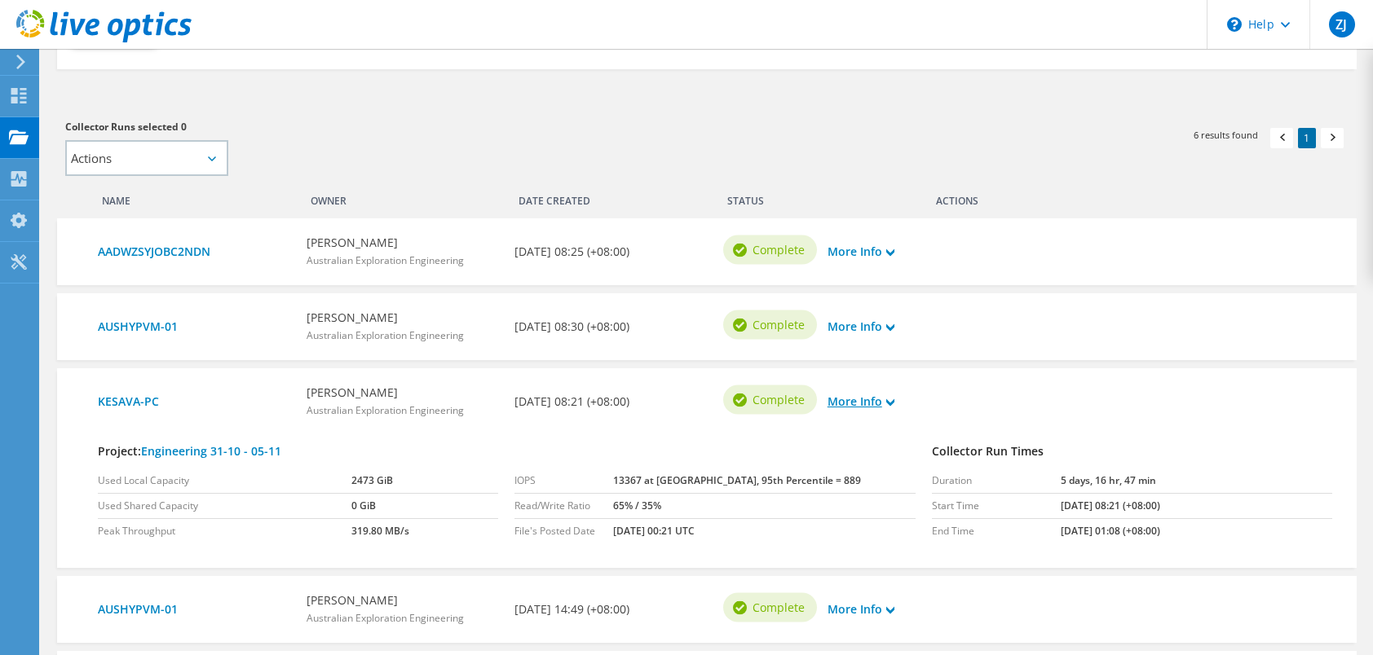
click at [894, 404] on use at bounding box center [890, 402] width 8 height 7
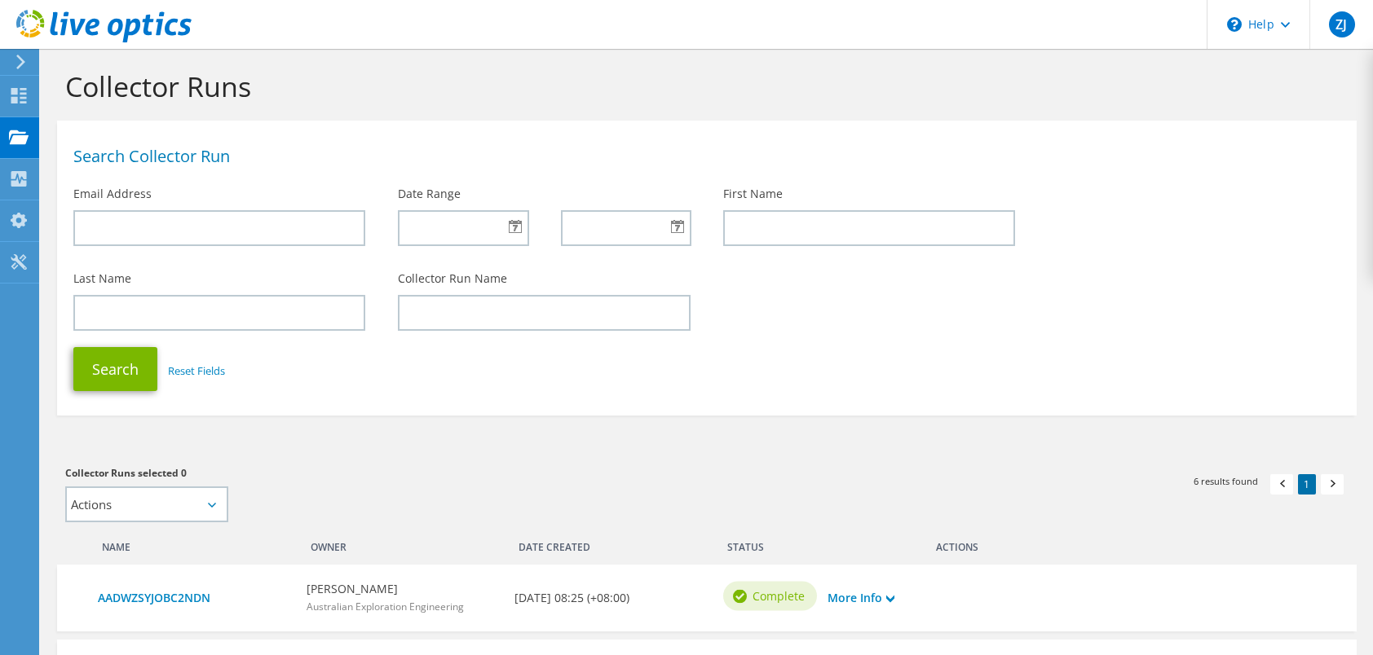
scroll to position [0, 0]
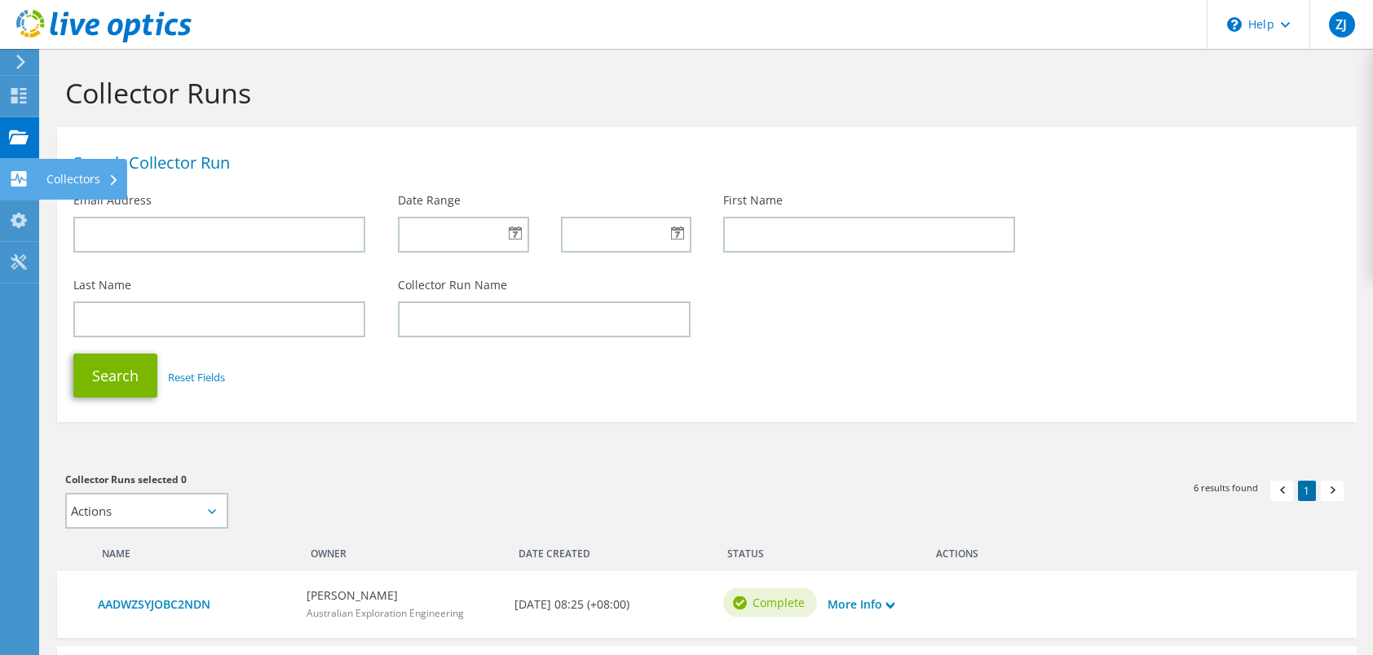
click at [15, 179] on icon at bounding box center [19, 178] width 20 height 15
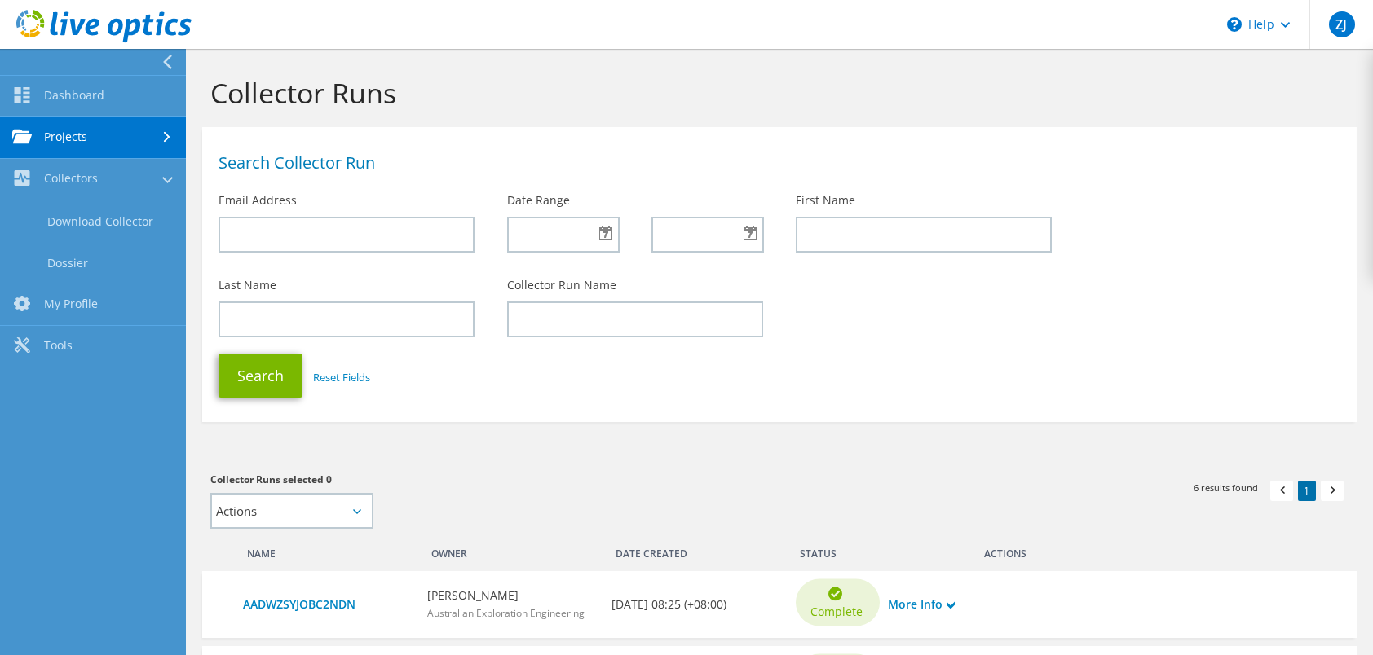
click at [117, 135] on link "Projects" at bounding box center [93, 138] width 186 height 42
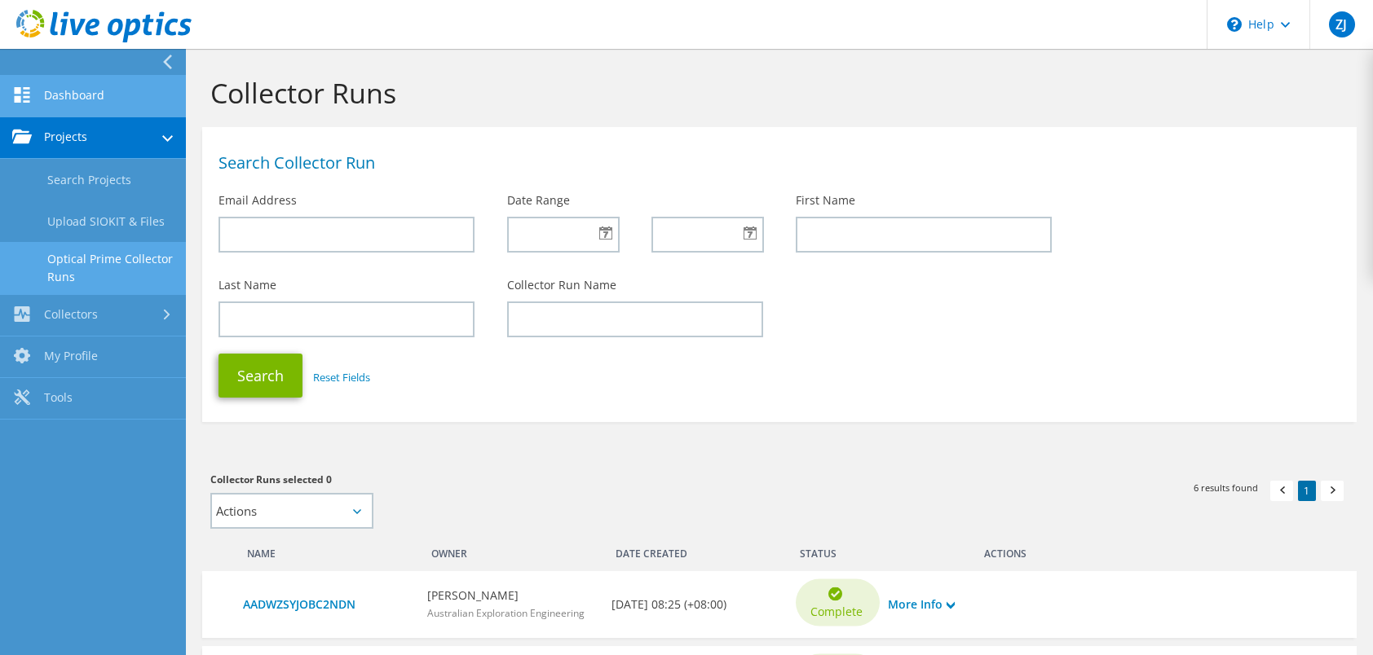
click at [70, 91] on link "Dashboard" at bounding box center [93, 97] width 186 height 42
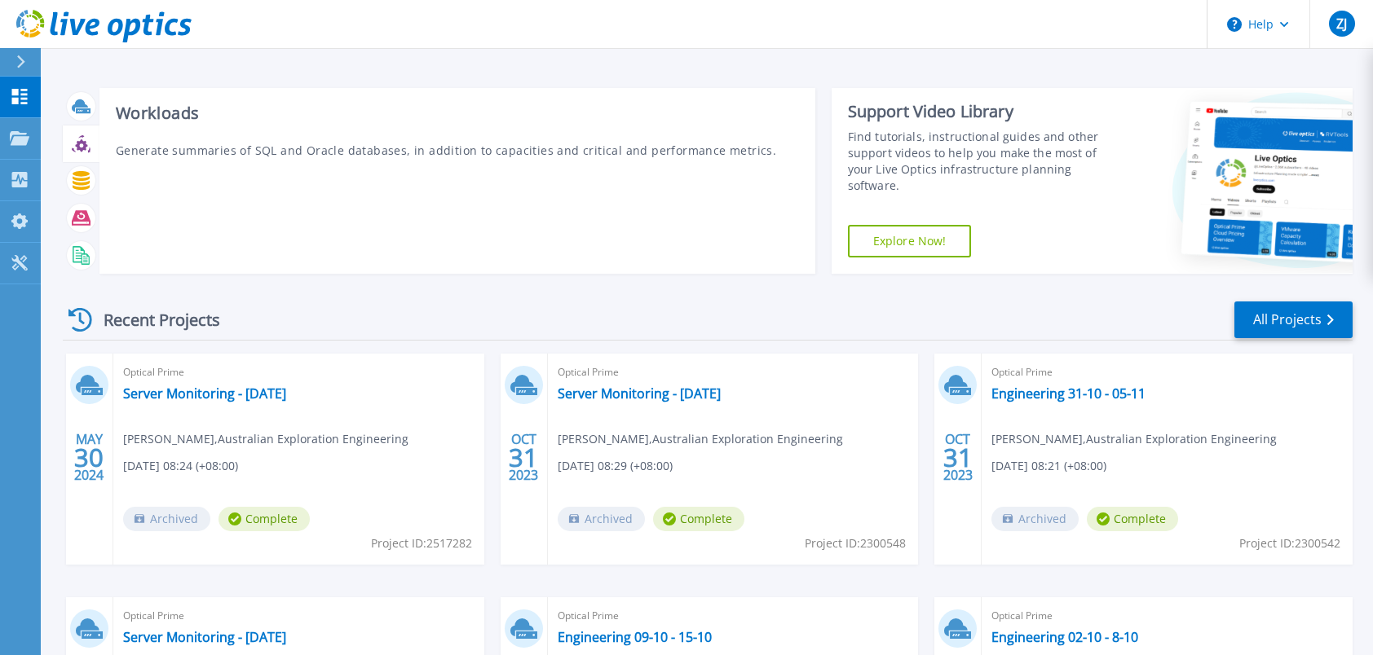
click at [86, 144] on icon at bounding box center [81, 145] width 12 height 12
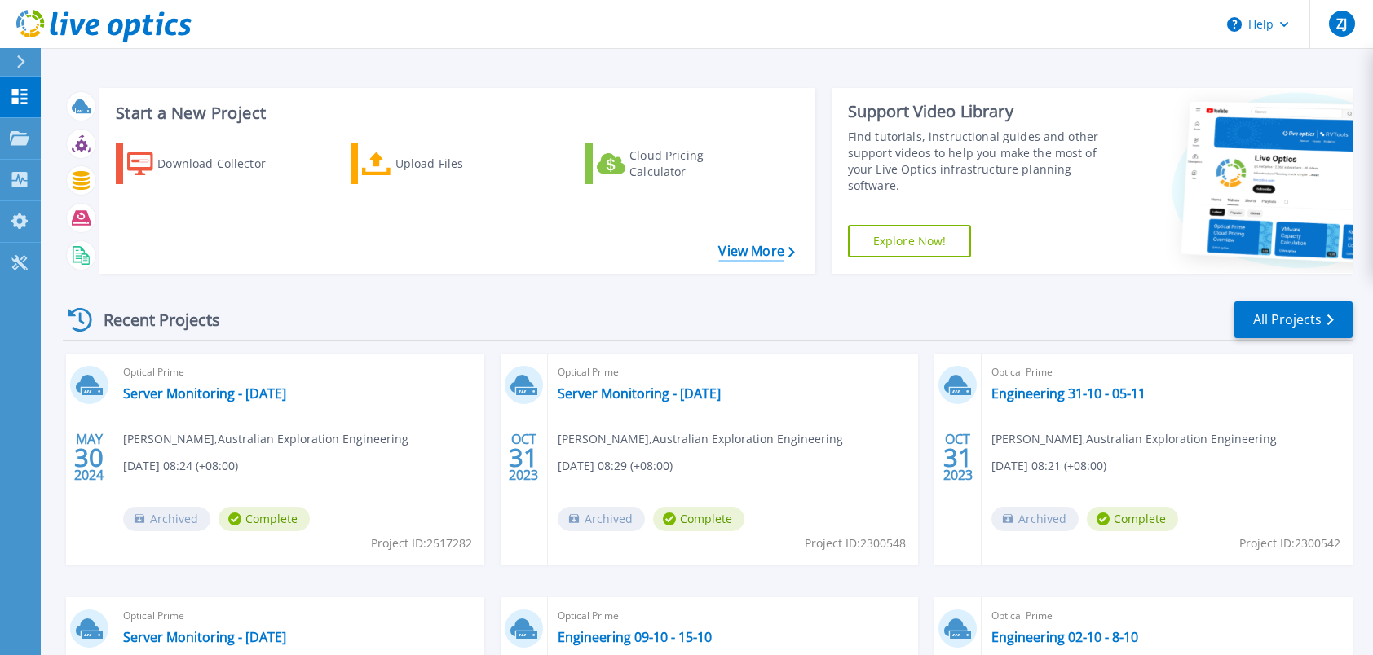
click at [759, 251] on link "View More" at bounding box center [756, 251] width 76 height 15
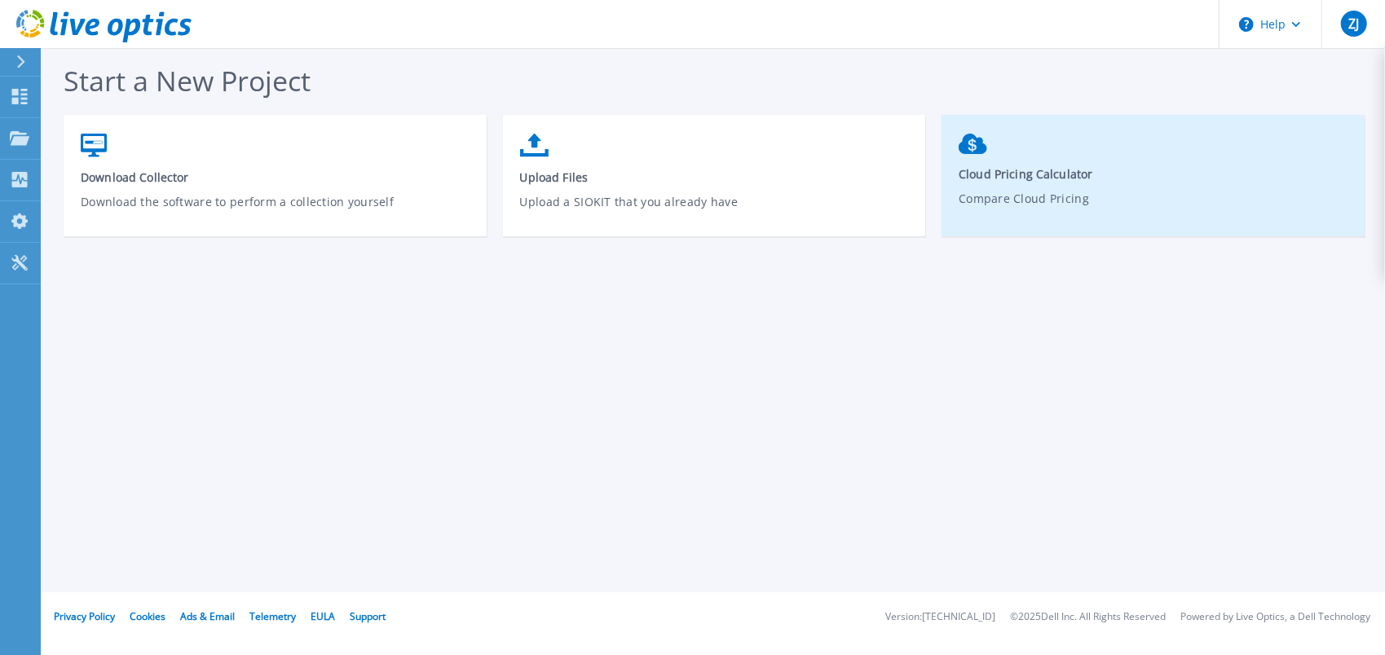
click at [1008, 173] on span "Cloud Pricing Calculator" at bounding box center [1154, 173] width 390 height 15
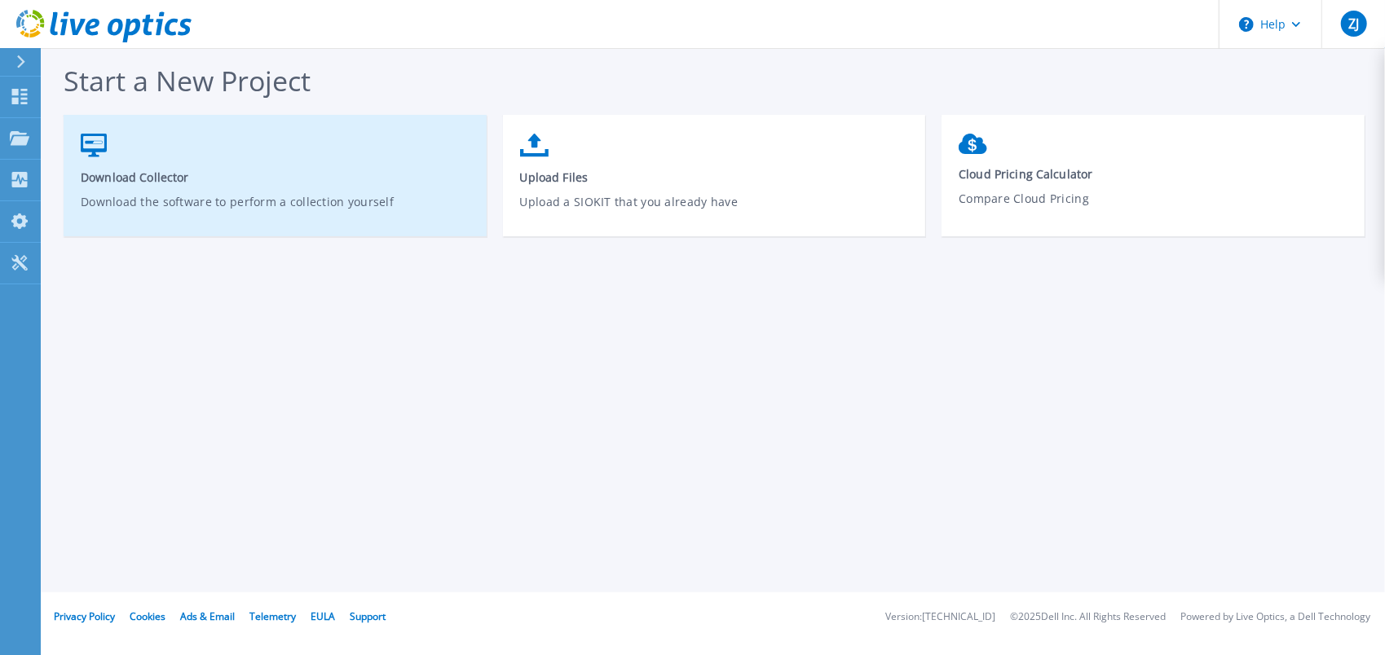
click at [120, 170] on span "Download Collector" at bounding box center [276, 177] width 390 height 15
